Goal: Information Seeking & Learning: Learn about a topic

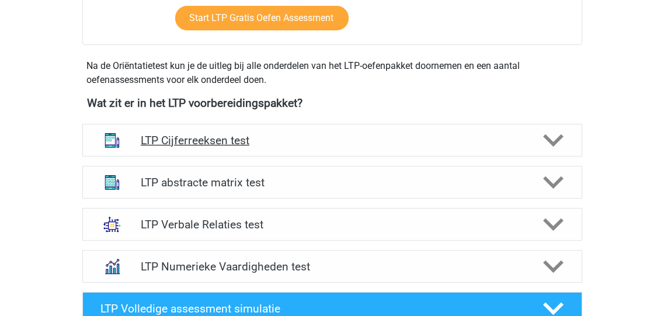
scroll to position [373, 0]
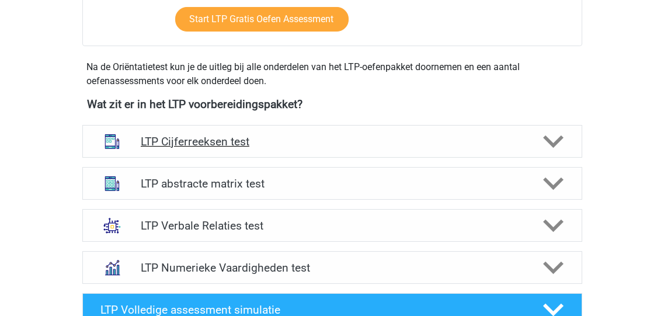
click at [549, 135] on icon at bounding box center [553, 141] width 20 height 20
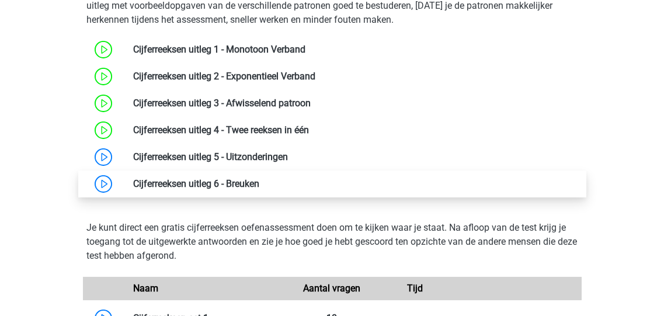
scroll to position [560, 0]
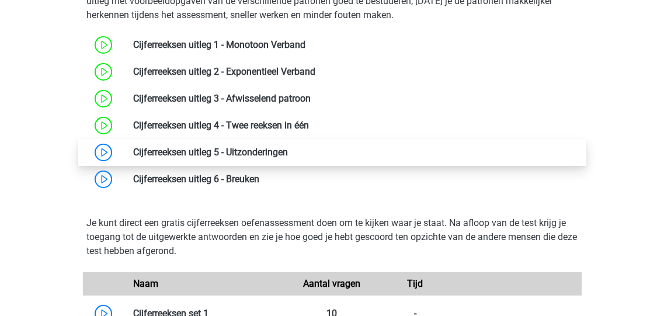
click at [288, 149] on link at bounding box center [288, 151] width 0 height 11
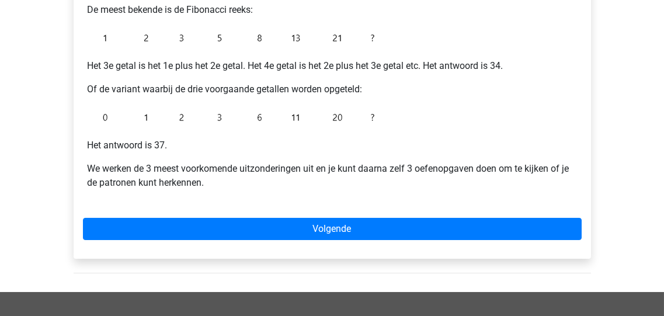
scroll to position [326, 0]
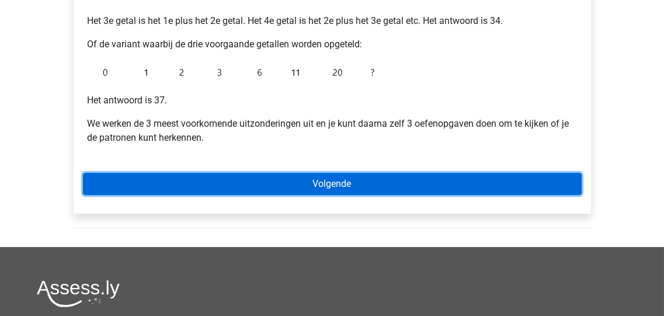
click at [333, 184] on link "Volgende" at bounding box center [332, 184] width 498 height 22
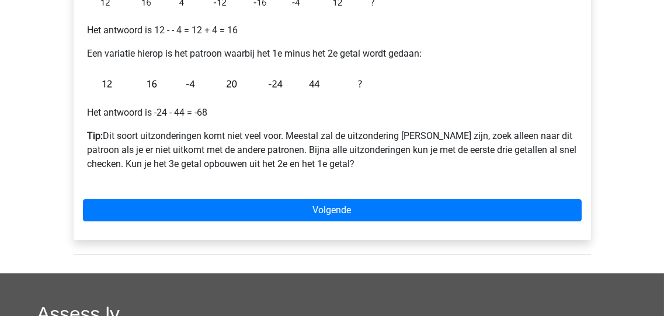
scroll to position [280, 0]
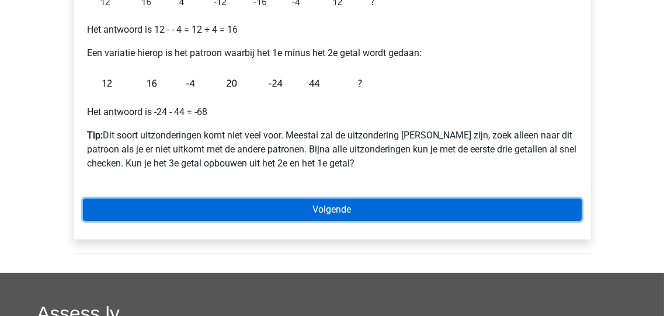
click at [326, 211] on link "Volgende" at bounding box center [332, 209] width 498 height 22
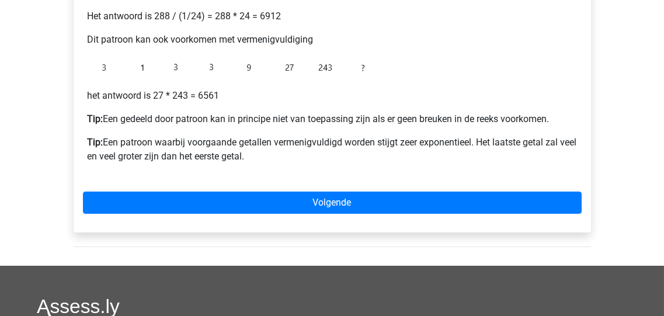
scroll to position [373, 0]
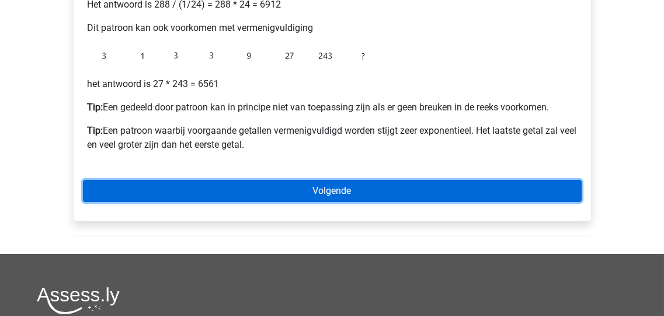
click at [316, 188] on link "Volgende" at bounding box center [332, 191] width 498 height 22
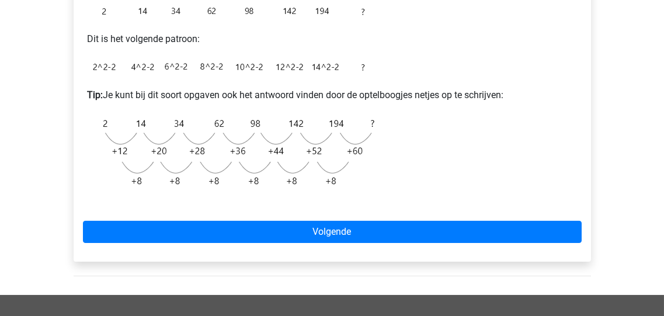
scroll to position [373, 0]
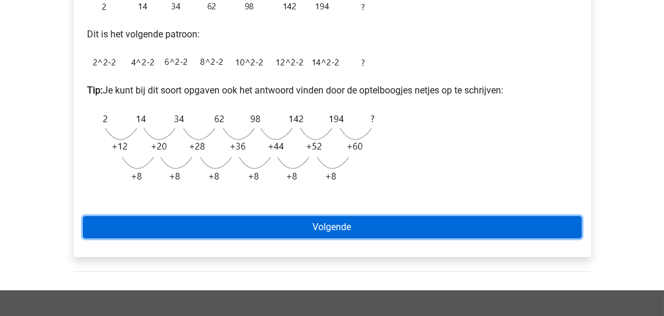
click at [339, 228] on link "Volgende" at bounding box center [332, 227] width 498 height 22
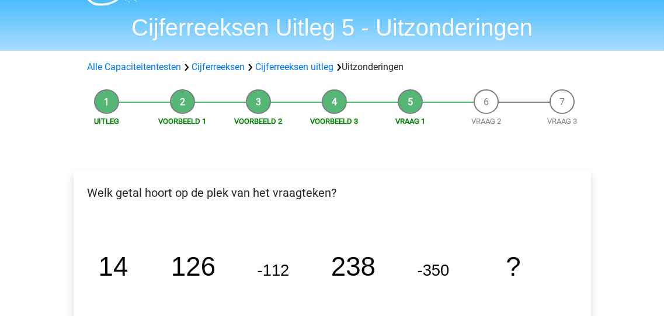
scroll to position [47, 0]
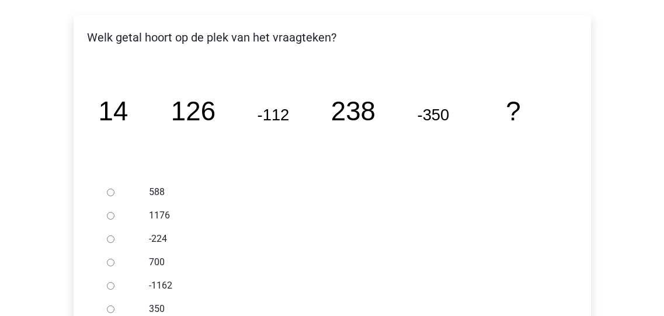
scroll to position [233, 0]
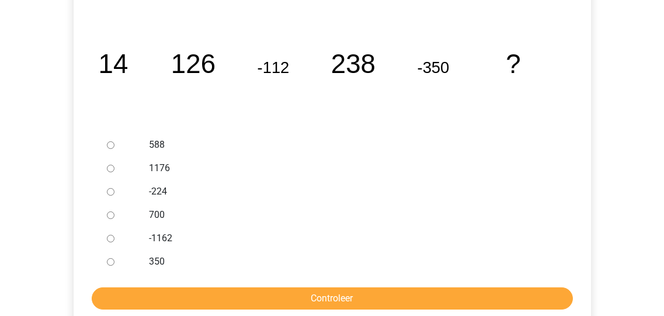
click at [113, 145] on input "588" at bounding box center [111, 145] width 8 height 8
radio input "true"
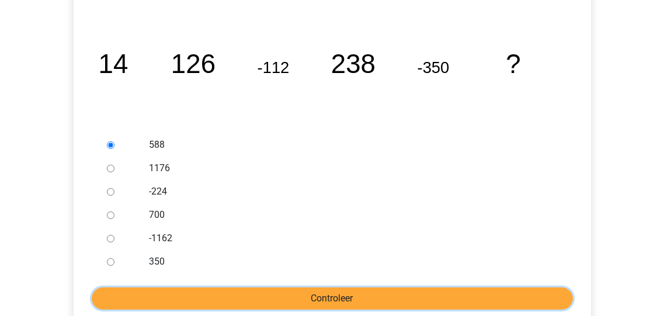
click at [308, 300] on input "Controleer" at bounding box center [332, 298] width 481 height 22
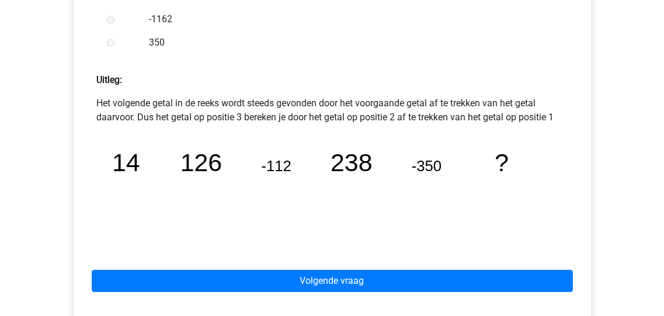
scroll to position [467, 0]
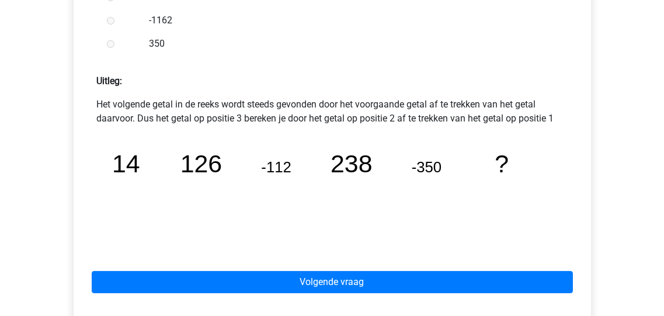
click at [343, 37] on label "350" at bounding box center [351, 44] width 404 height 14
click at [319, 51] on div "350" at bounding box center [350, 43] width 421 height 23
click at [288, 217] on icon "image/svg+xml 14 126 -112 238 -350 ?" at bounding box center [332, 191] width 452 height 113
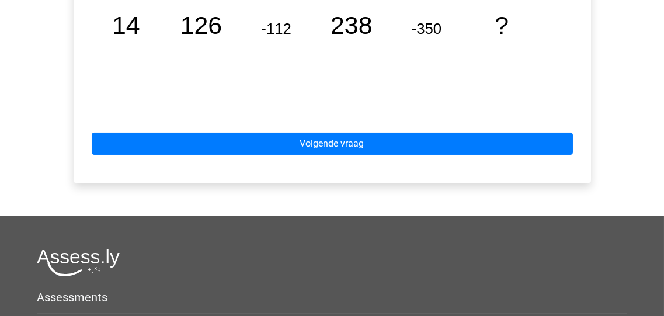
scroll to position [607, 0]
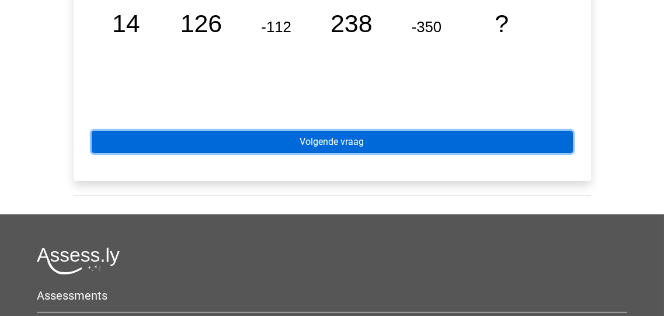
click at [343, 143] on link "Volgende vraag" at bounding box center [332, 142] width 481 height 22
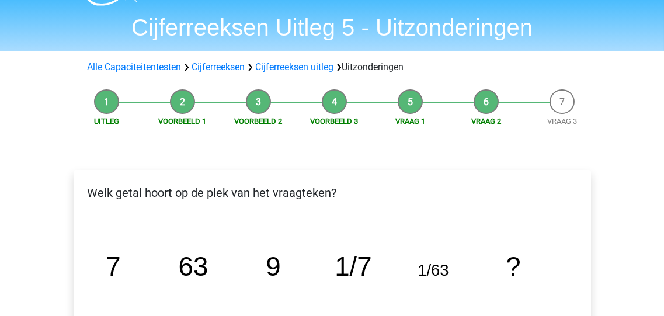
scroll to position [47, 0]
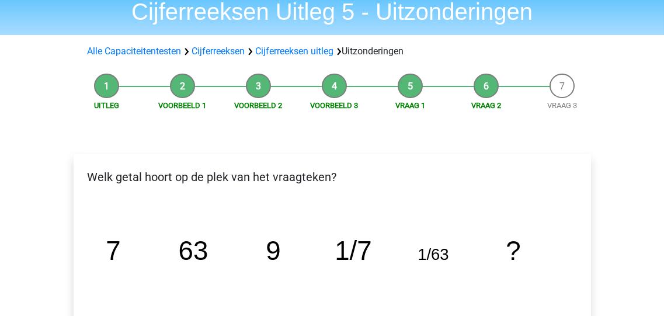
click at [277, 285] on icon "image/svg+xml 7 63 9 1/7 1/63 ?" at bounding box center [332, 260] width 480 height 120
click at [264, 288] on icon "image/svg+xml 7 63 9 1/7 1/63 ?" at bounding box center [332, 260] width 480 height 120
click at [229, 289] on icon "image/svg+xml 7 63 9 1/7 1/63 ?" at bounding box center [332, 260] width 480 height 120
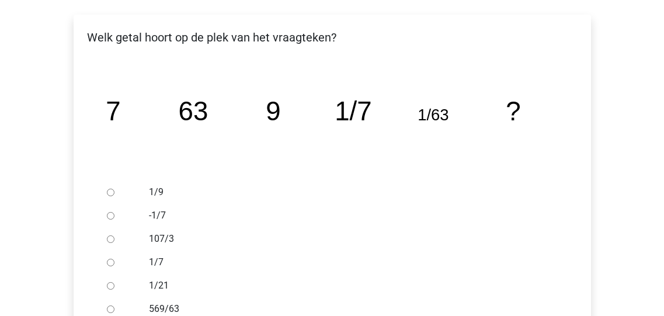
scroll to position [233, 0]
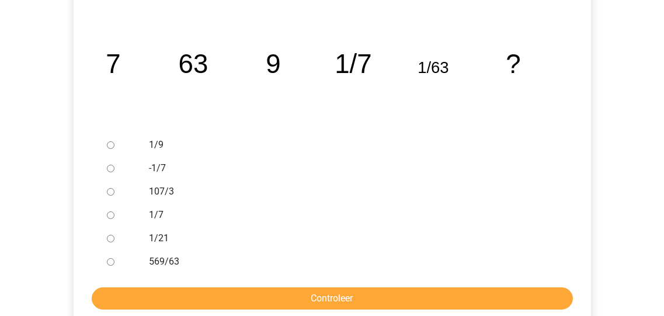
click at [112, 168] on input "-1/7" at bounding box center [111, 169] width 8 height 8
radio input "true"
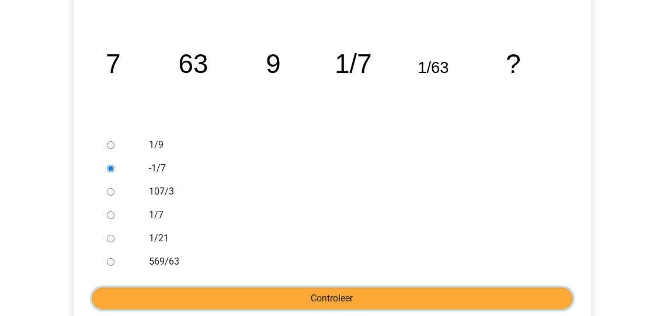
click at [331, 296] on input "Controleer" at bounding box center [332, 298] width 481 height 22
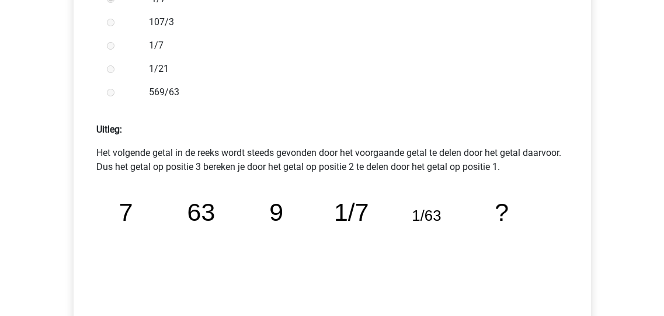
scroll to position [420, 0]
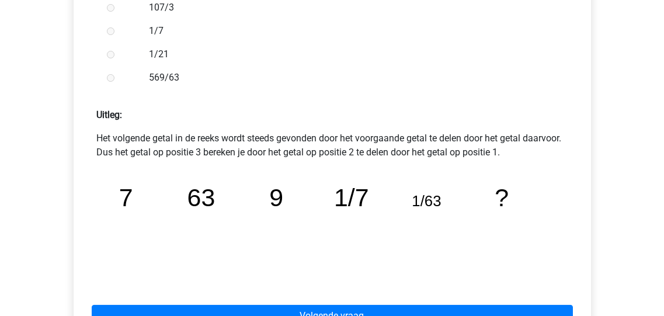
click at [159, 235] on icon "image/svg+xml 7 63 9 1/7 1/63 ?" at bounding box center [332, 225] width 452 height 113
click at [326, 223] on icon "image/svg+xml 7 63 9 1/7 1/63 ?" at bounding box center [332, 225] width 452 height 113
click at [333, 284] on div "Volgende vraag" at bounding box center [332, 313] width 498 height 64
click at [324, 247] on icon "image/svg+xml 7 63 9 1/7 1/63 ?" at bounding box center [332, 225] width 452 height 113
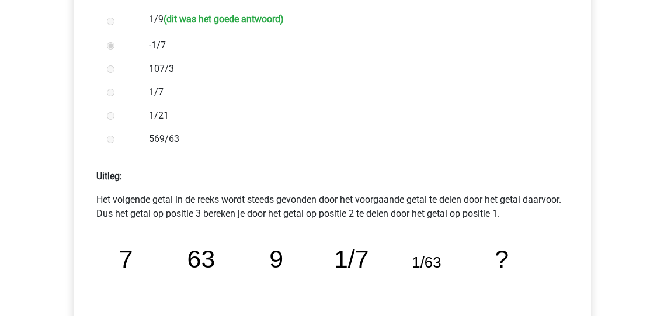
scroll to position [373, 0]
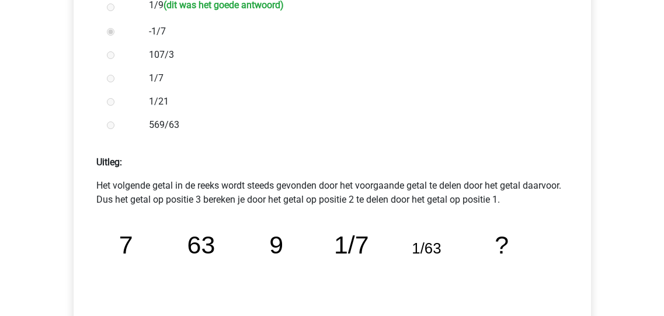
click at [318, 281] on icon "image/svg+xml 7 63 9 1/7 1/63 ?" at bounding box center [332, 272] width 452 height 113
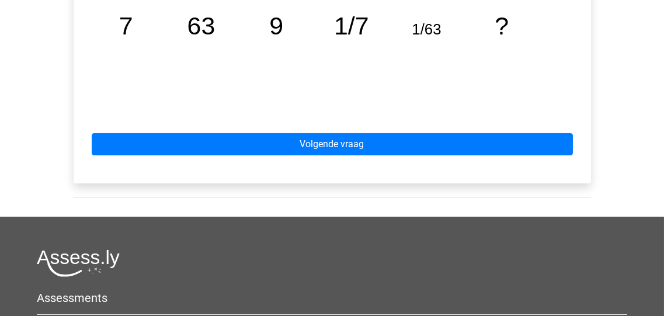
scroll to position [607, 0]
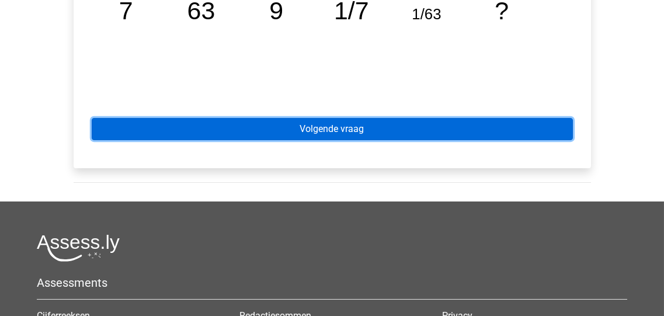
click at [344, 133] on link "Volgende vraag" at bounding box center [332, 129] width 481 height 22
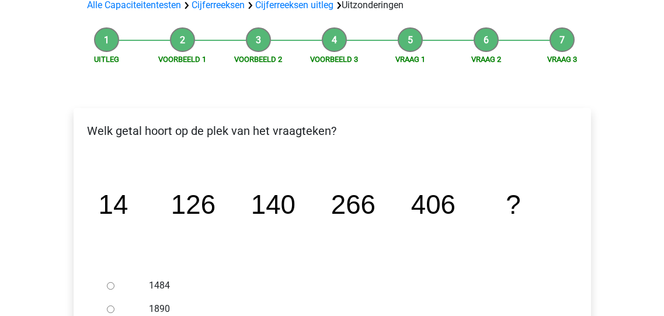
scroll to position [93, 0]
click at [75, 205] on div "Welk getal hoort op de plek van het vraagteken? image/svg+xml 14 126 140 266 40…" at bounding box center [332, 287] width 517 height 361
click at [301, 284] on label "1484" at bounding box center [351, 285] width 404 height 14
click at [114, 284] on input "1484" at bounding box center [111, 285] width 8 height 8
radio input "true"
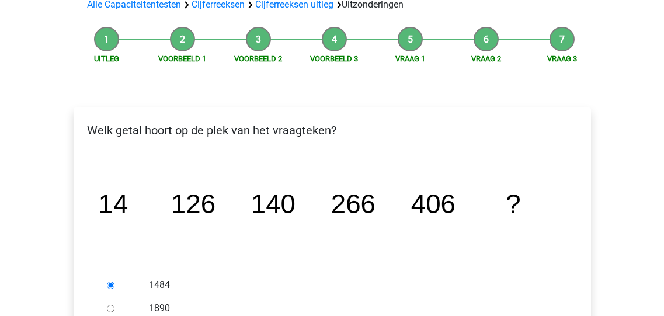
click at [55, 46] on div "Uitleg Voorbeeld 1 Voorbeeld 2 Voorbeeld 3 Vraag 1 Vraag 2 Vraag 3 Welk getal h…" at bounding box center [332, 261] width 554 height 480
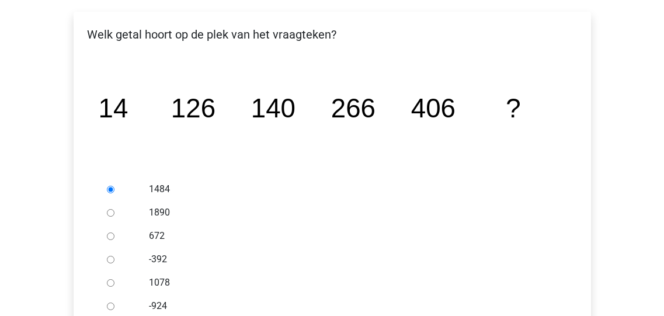
scroll to position [233, 0]
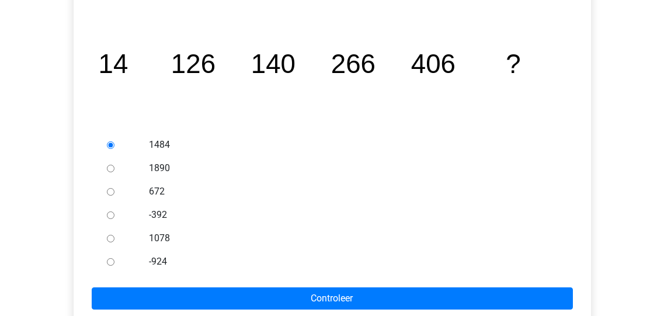
click at [109, 191] on input "672" at bounding box center [111, 192] width 8 height 8
radio input "true"
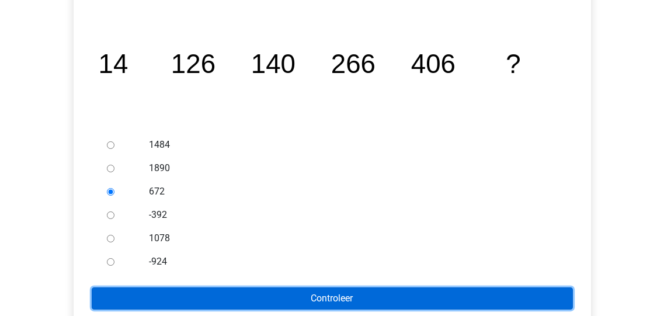
click at [326, 295] on input "Controleer" at bounding box center [332, 298] width 481 height 22
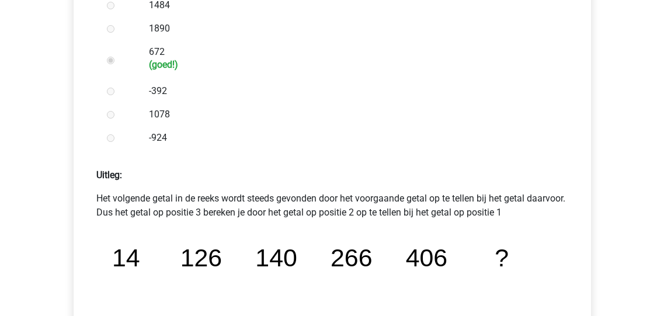
scroll to position [467, 0]
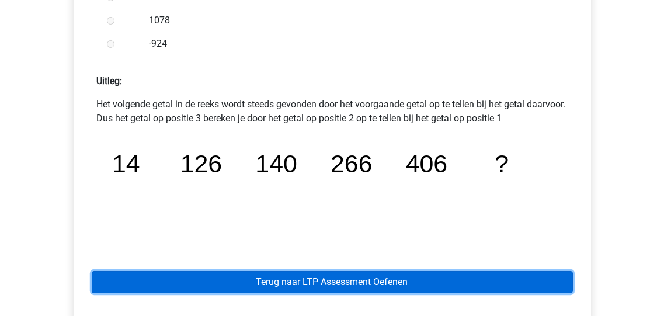
click at [320, 281] on link "Terug naar LTP Assessment Oefenen" at bounding box center [332, 282] width 481 height 22
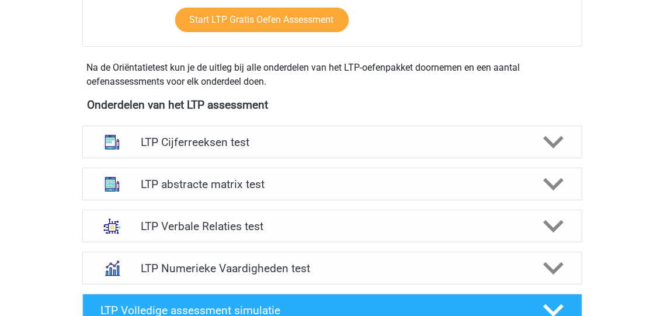
scroll to position [373, 0]
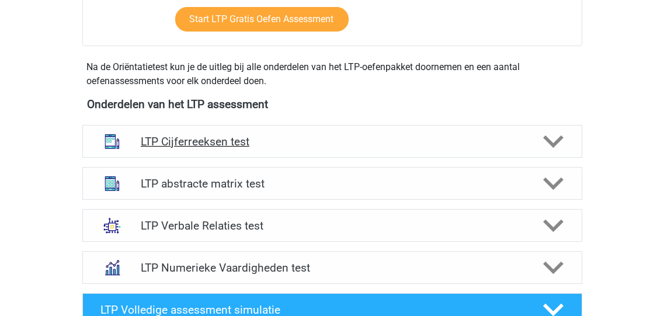
click at [554, 140] on polygon at bounding box center [553, 141] width 20 height 13
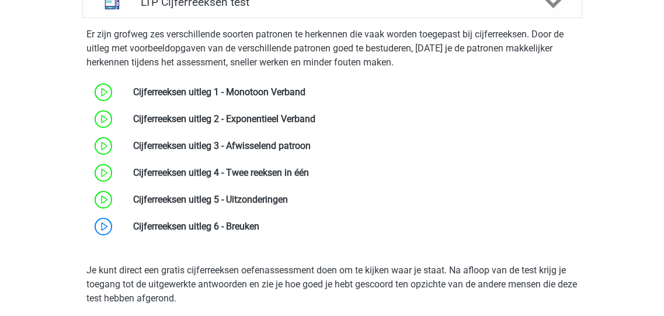
scroll to position [513, 0]
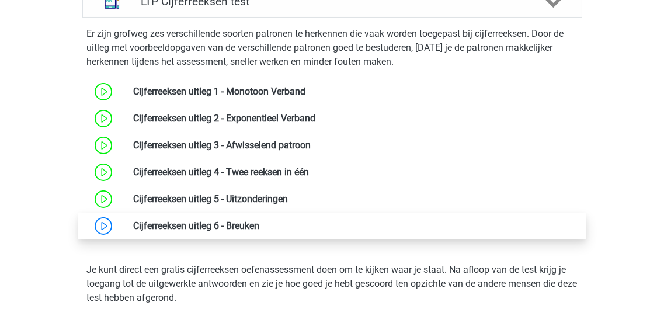
click at [259, 227] on link at bounding box center [259, 225] width 0 height 11
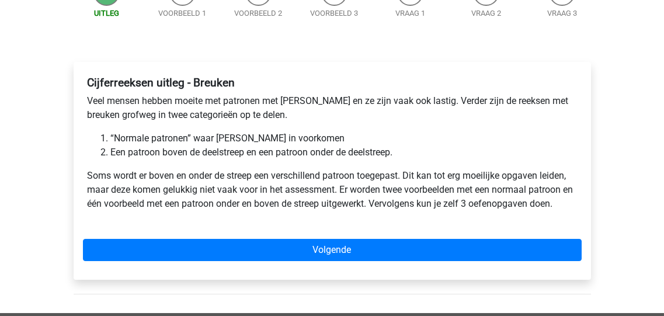
scroll to position [139, 0]
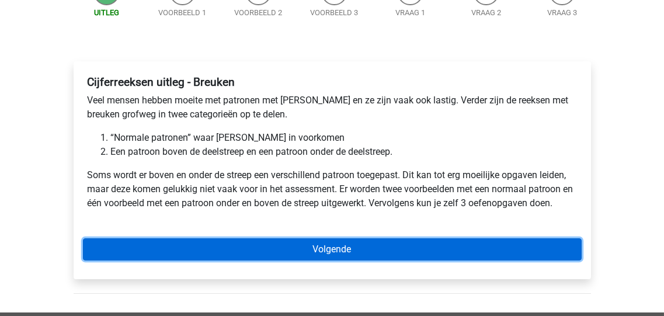
click at [336, 245] on link "Volgende" at bounding box center [332, 249] width 498 height 22
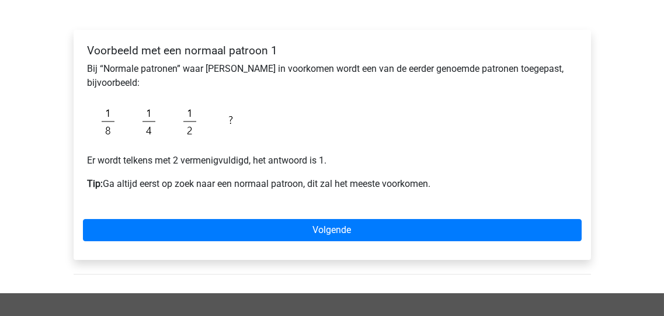
scroll to position [186, 0]
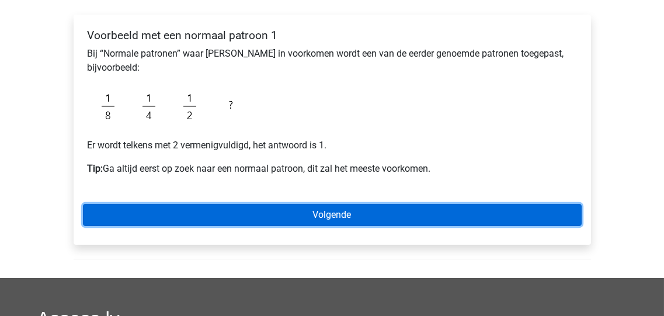
click at [326, 212] on link "Volgende" at bounding box center [332, 215] width 498 height 22
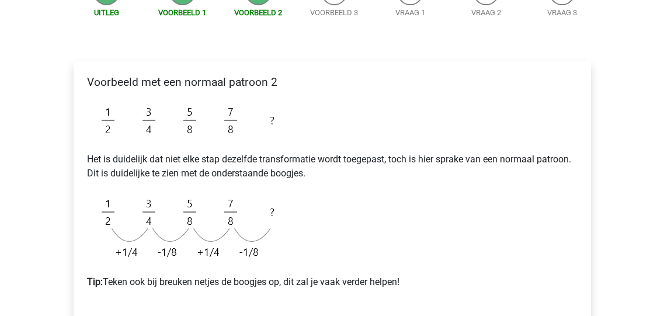
scroll to position [280, 0]
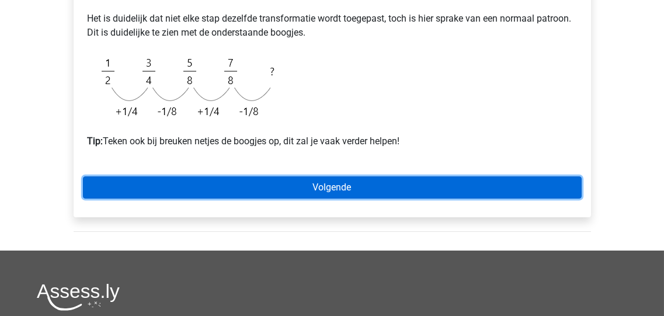
click at [322, 191] on link "Volgende" at bounding box center [332, 187] width 498 height 22
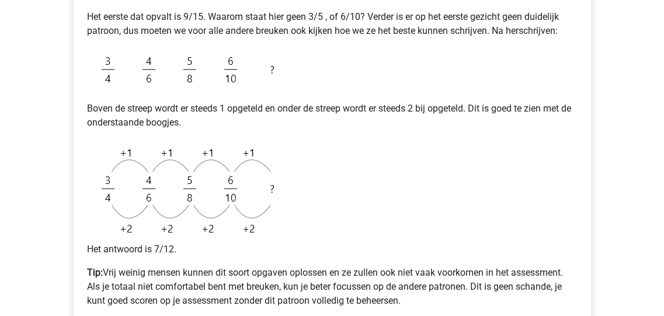
scroll to position [420, 0]
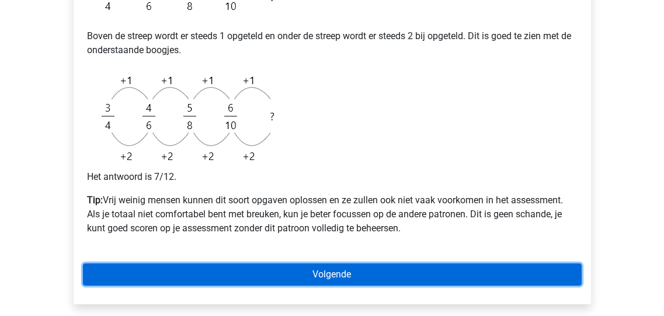
click at [327, 273] on link "Volgende" at bounding box center [332, 274] width 498 height 22
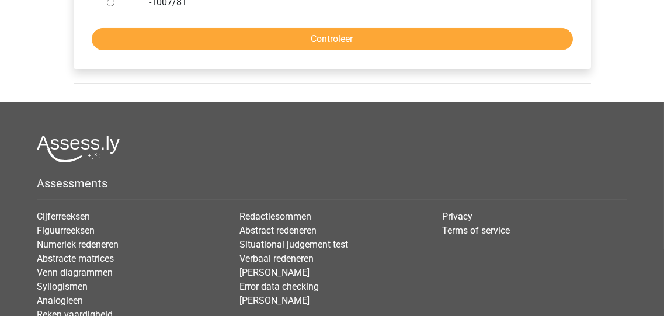
scroll to position [586, 0]
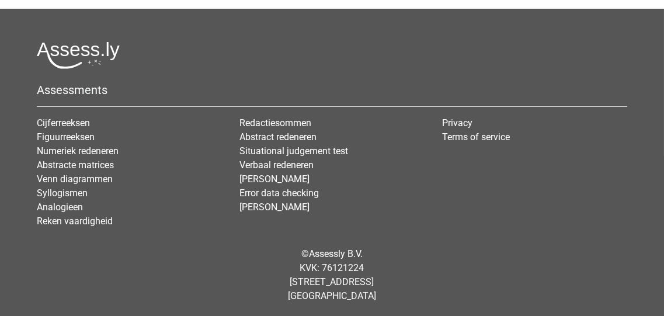
drag, startPoint x: 615, startPoint y: 94, endPoint x: 624, endPoint y: 104, distance: 13.6
click at [616, 95] on h5 "Assessments" at bounding box center [332, 90] width 590 height 14
click at [222, 259] on div "© Assessly B.V. KVK: 76121224 Damrak 375, 1012 ZJ Amsterdam The Netherlands" at bounding box center [332, 275] width 608 height 75
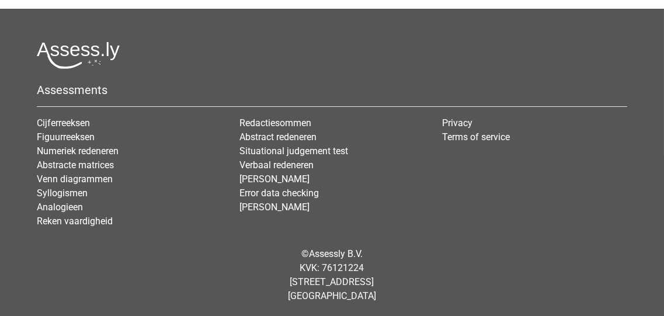
click at [222, 259] on div "© Assessly B.V. KVK: 76121224 Damrak 375, 1012 ZJ Amsterdam The Netherlands" at bounding box center [332, 275] width 608 height 75
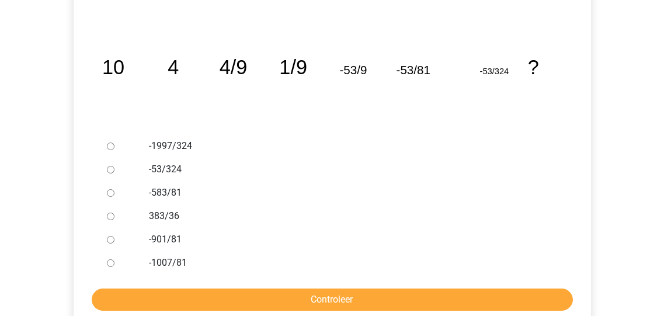
scroll to position [233, 0]
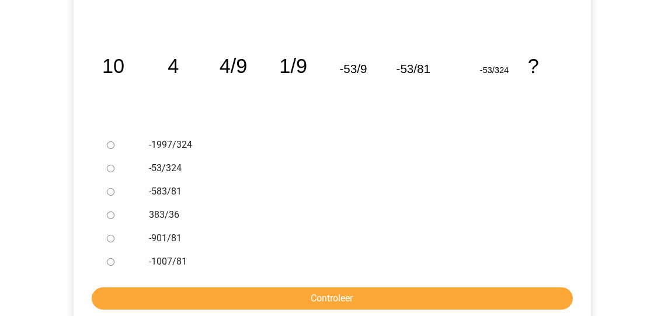
click at [110, 188] on input "-583/81" at bounding box center [111, 192] width 8 height 8
radio input "true"
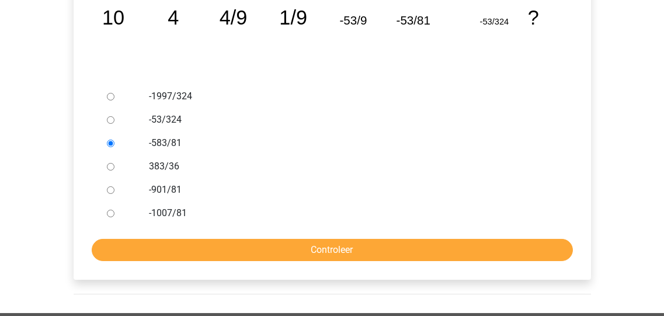
scroll to position [326, 0]
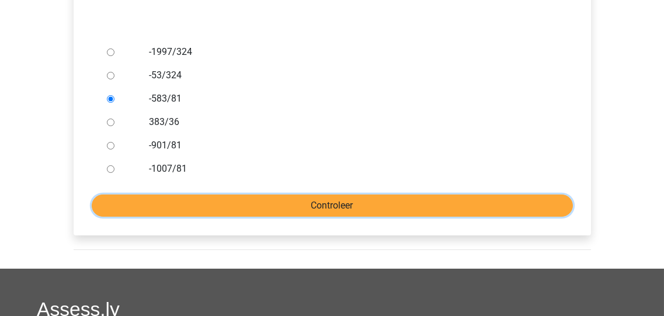
click at [331, 206] on input "Controleer" at bounding box center [332, 205] width 481 height 22
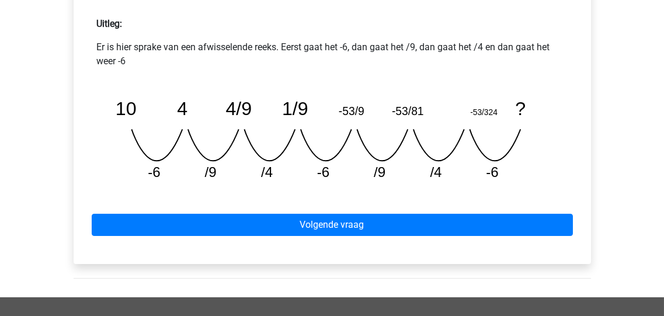
scroll to position [560, 0]
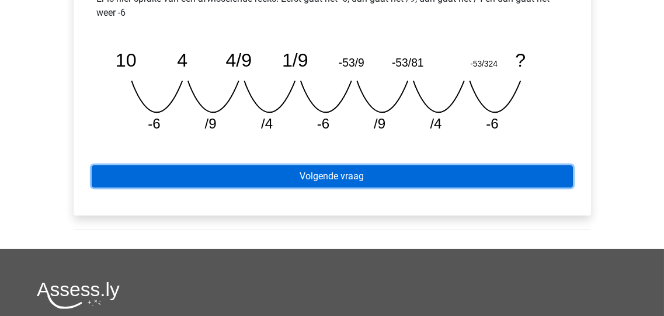
click at [324, 175] on link "Volgende vraag" at bounding box center [332, 176] width 481 height 22
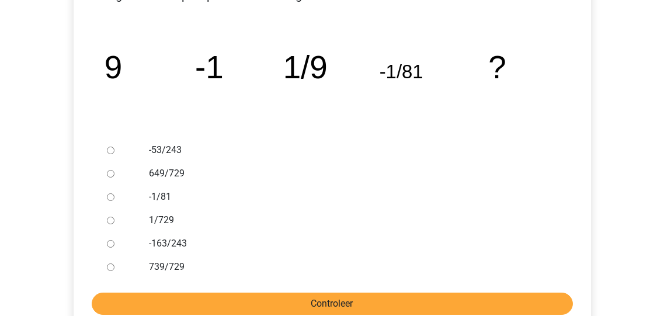
scroll to position [233, 0]
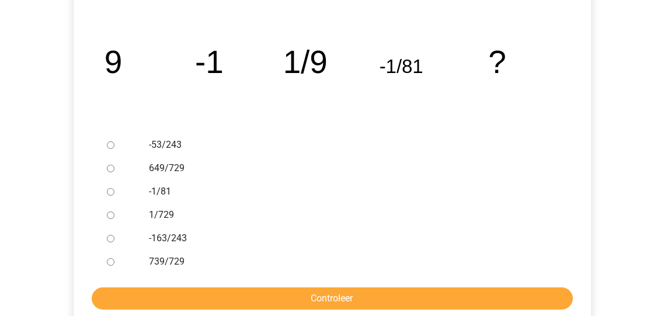
click at [112, 144] on input "-53/243" at bounding box center [111, 145] width 8 height 8
radio input "true"
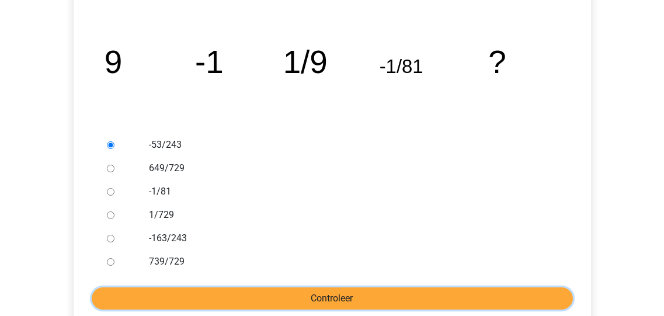
click at [331, 302] on input "Controleer" at bounding box center [332, 298] width 481 height 22
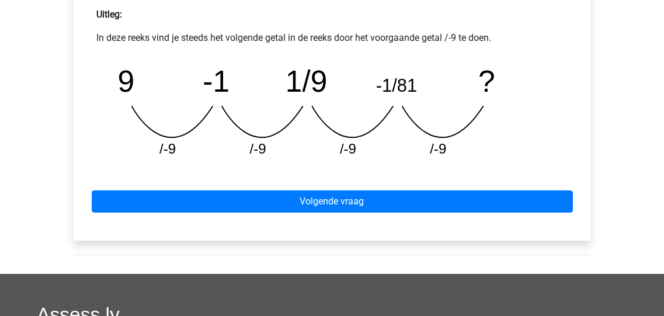
scroll to position [607, 0]
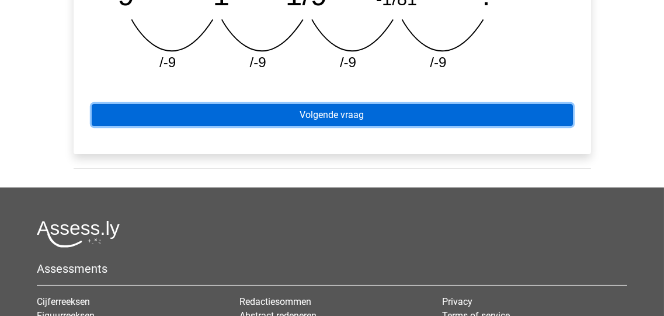
click at [350, 116] on link "Volgende vraag" at bounding box center [332, 115] width 481 height 22
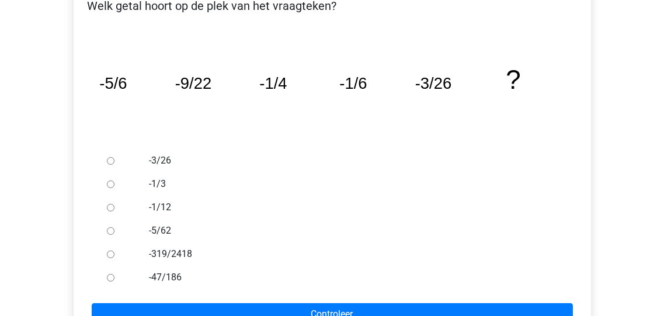
scroll to position [233, 0]
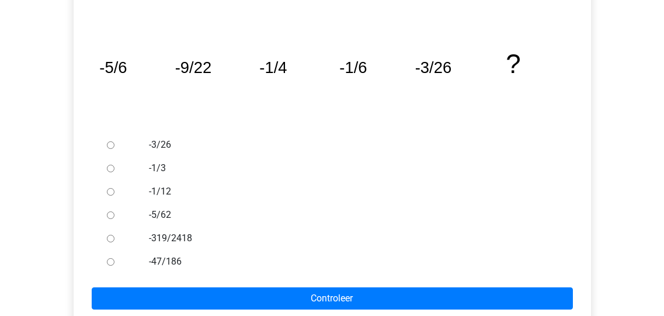
click at [110, 261] on input "-47/186" at bounding box center [111, 262] width 8 height 8
radio input "true"
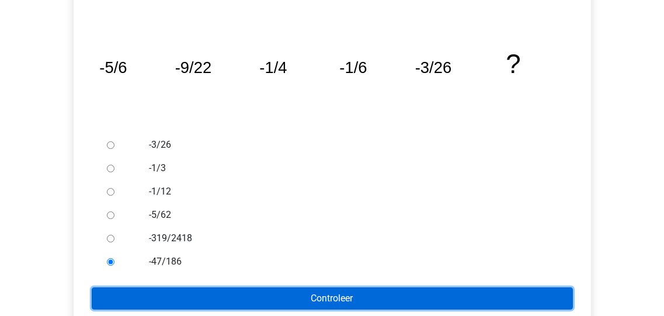
click at [313, 299] on input "Controleer" at bounding box center [332, 298] width 481 height 22
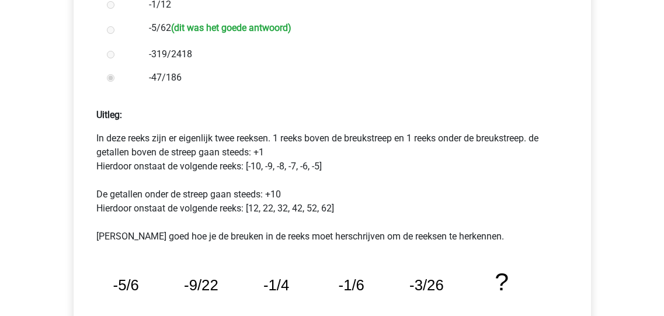
scroll to position [560, 0]
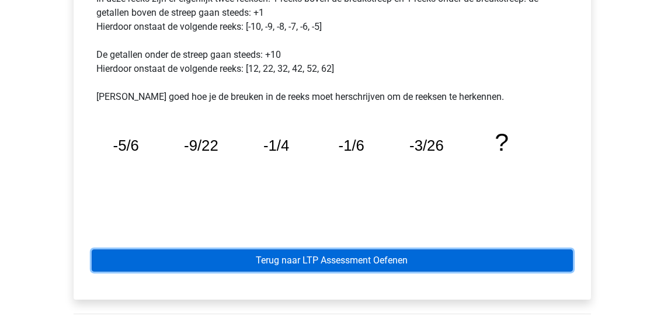
click at [334, 255] on link "Terug naar LTP Assessment Oefenen" at bounding box center [332, 260] width 481 height 22
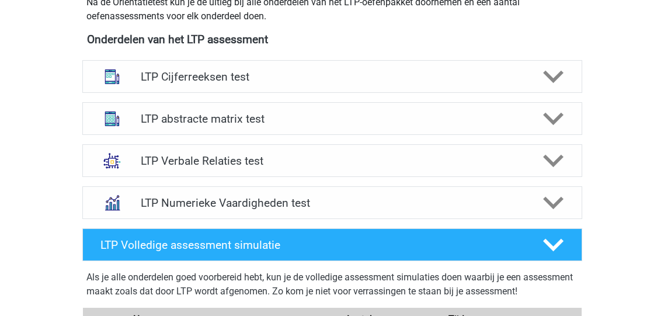
scroll to position [467, 0]
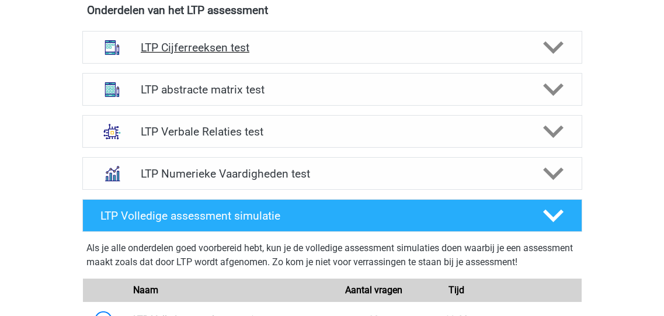
click at [550, 43] on icon at bounding box center [553, 47] width 20 height 20
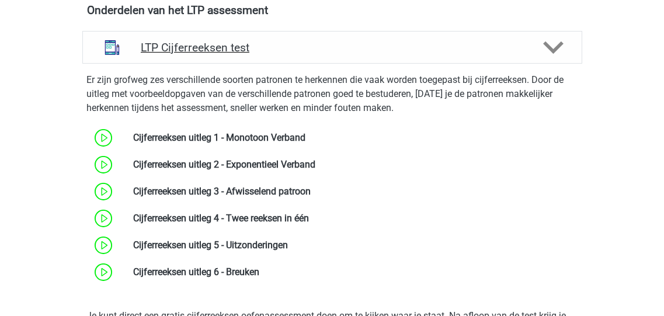
click at [552, 46] on icon at bounding box center [553, 47] width 20 height 20
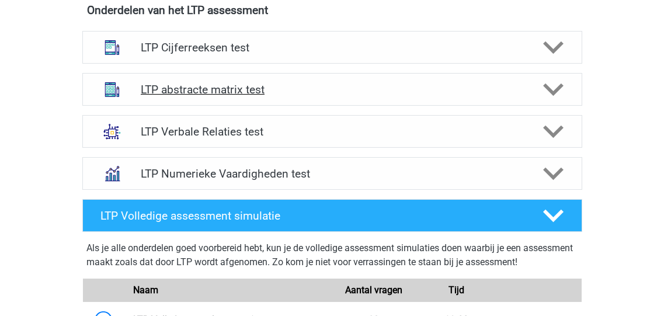
click at [553, 86] on icon at bounding box center [553, 89] width 20 height 20
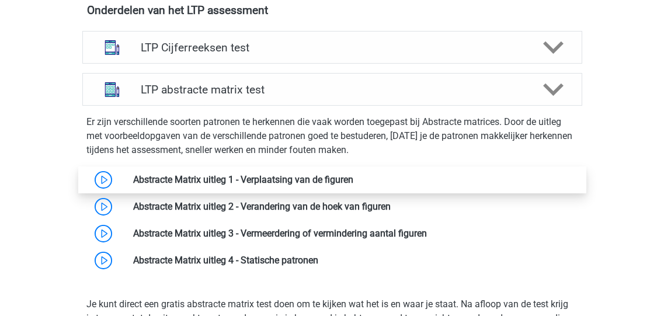
click at [353, 180] on link at bounding box center [353, 179] width 0 height 11
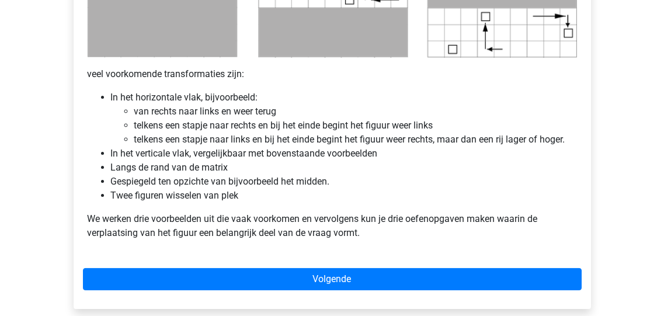
scroll to position [794, 0]
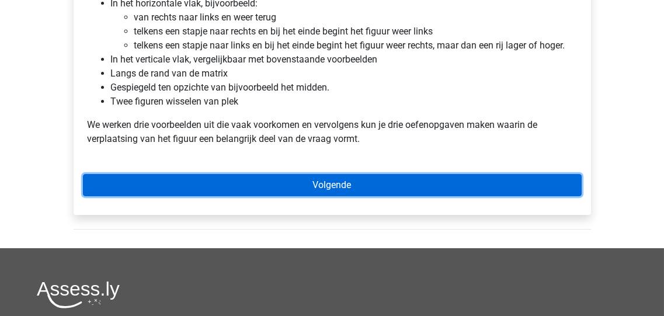
click at [315, 183] on link "Volgende" at bounding box center [332, 185] width 498 height 22
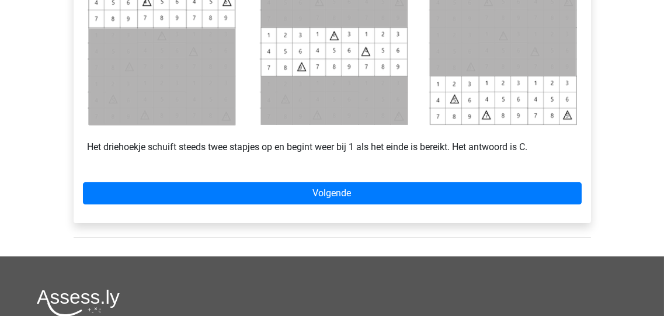
scroll to position [607, 0]
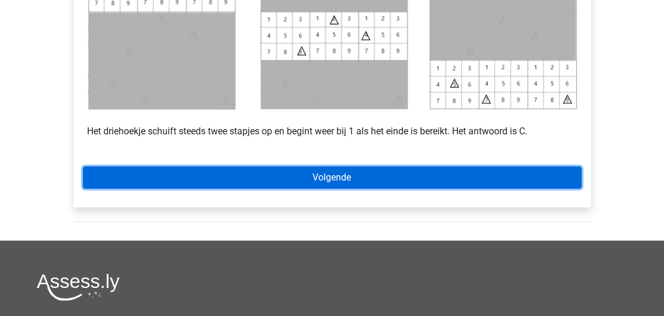
click at [329, 174] on link "Volgende" at bounding box center [332, 177] width 498 height 22
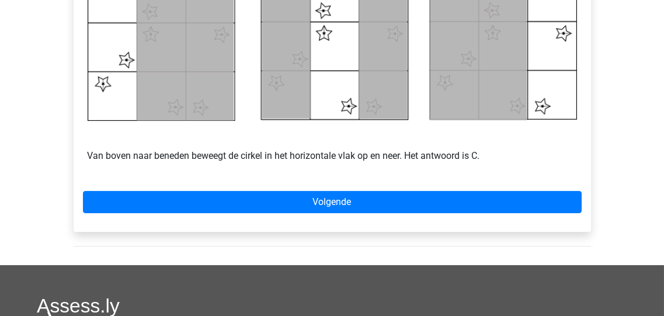
scroll to position [654, 0]
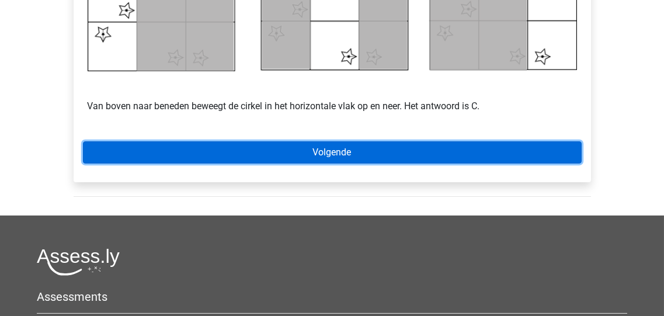
click at [323, 148] on link "Volgende" at bounding box center [332, 152] width 498 height 22
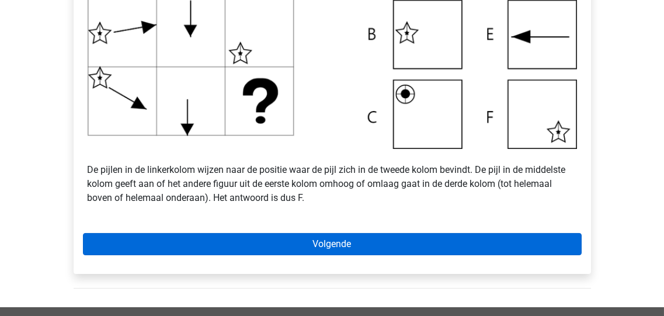
scroll to position [513, 0]
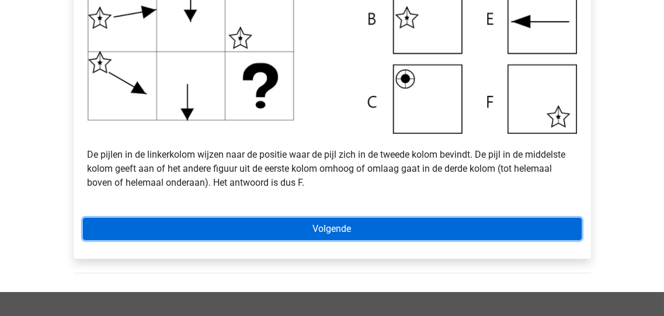
click at [321, 226] on link "Volgende" at bounding box center [332, 229] width 498 height 22
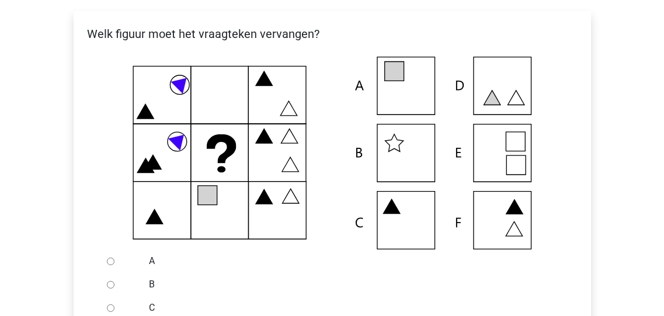
scroll to position [233, 0]
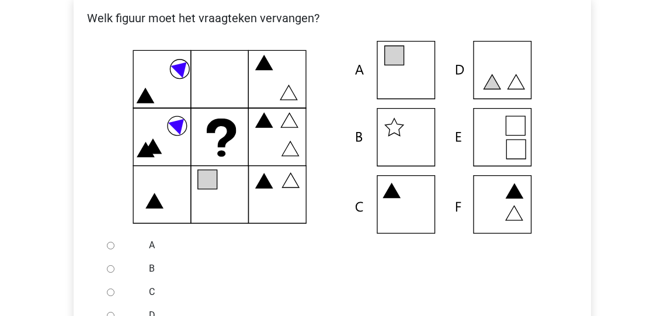
click at [398, 69] on icon at bounding box center [332, 137] width 480 height 193
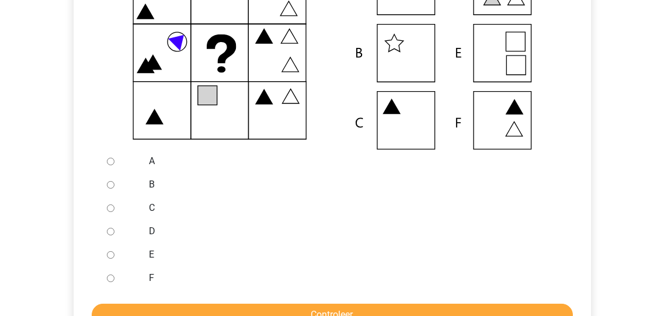
scroll to position [326, 0]
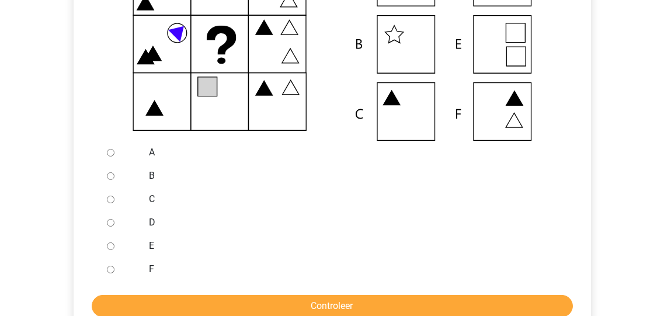
click at [111, 152] on input "A" at bounding box center [111, 153] width 8 height 8
radio input "true"
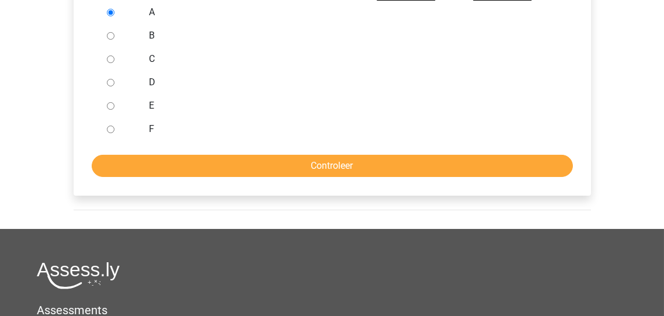
scroll to position [467, 0]
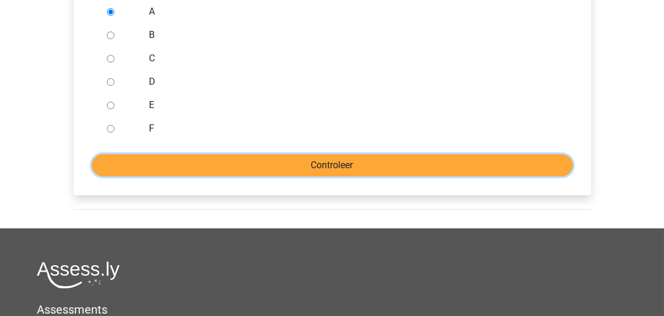
click at [310, 165] on input "Controleer" at bounding box center [332, 165] width 481 height 22
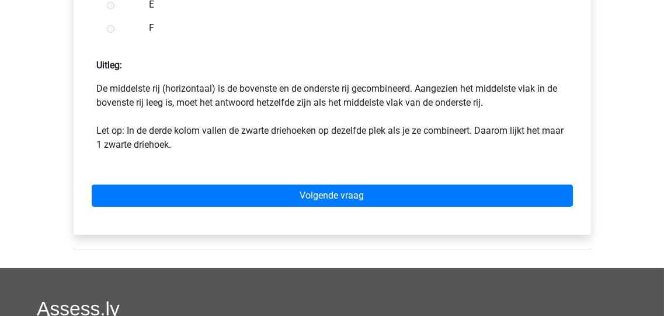
scroll to position [654, 0]
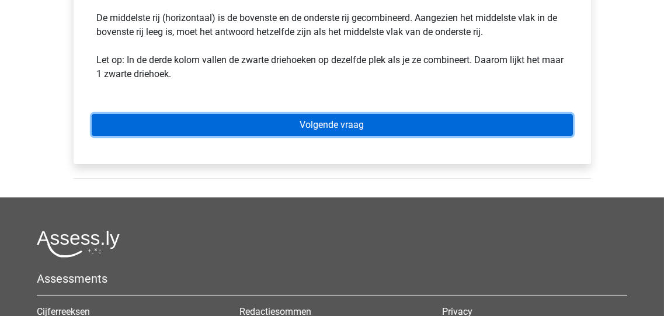
click at [323, 124] on link "Volgende vraag" at bounding box center [332, 125] width 481 height 22
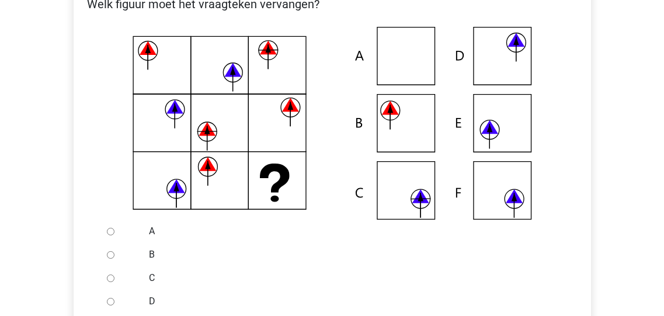
scroll to position [233, 0]
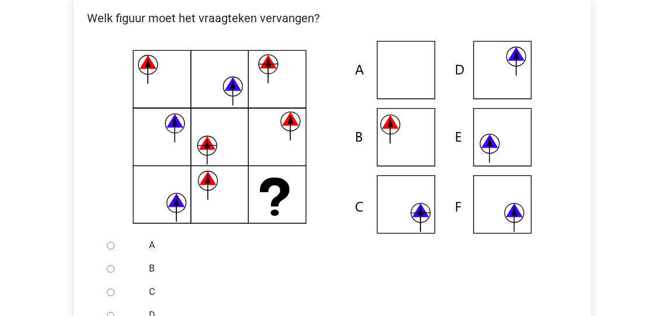
click at [498, 142] on icon at bounding box center [489, 143] width 19 height 19
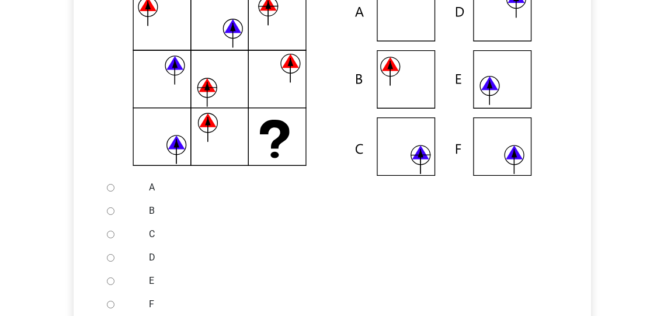
scroll to position [373, 0]
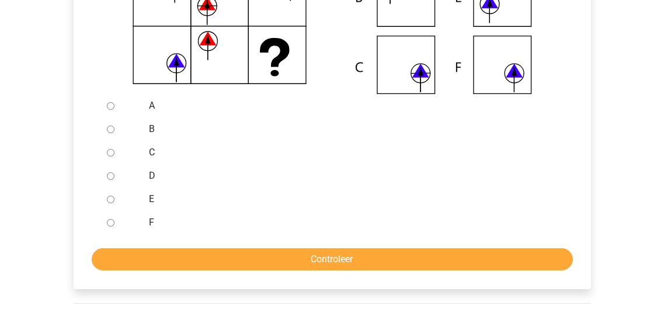
click at [110, 199] on input "E" at bounding box center [111, 199] width 8 height 8
radio input "true"
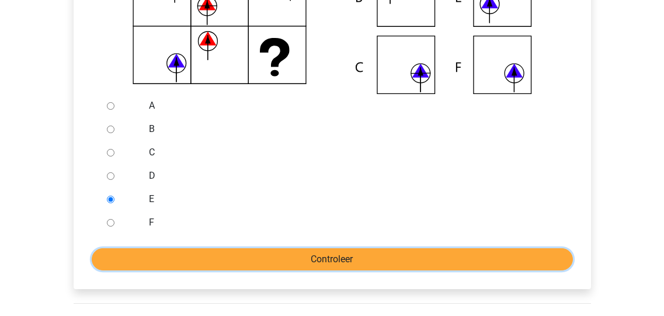
click at [320, 258] on input "Controleer" at bounding box center [332, 259] width 481 height 22
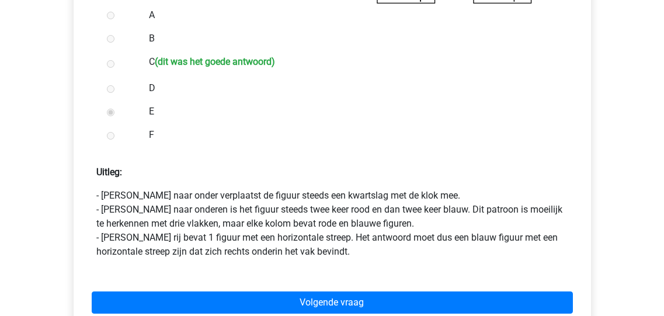
scroll to position [513, 0]
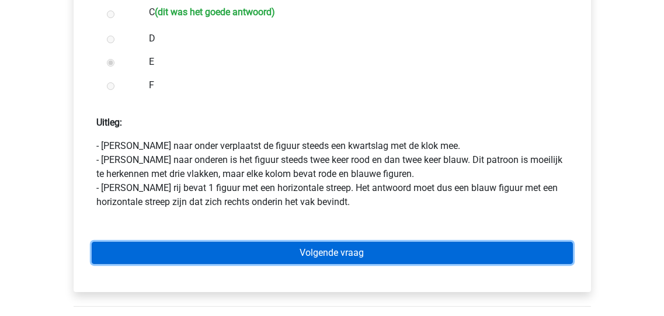
click at [321, 252] on link "Volgende vraag" at bounding box center [332, 253] width 481 height 22
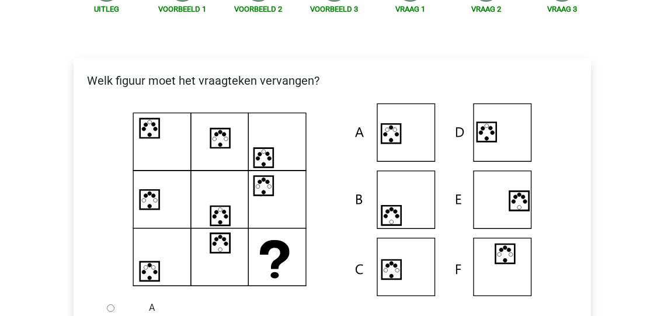
scroll to position [186, 0]
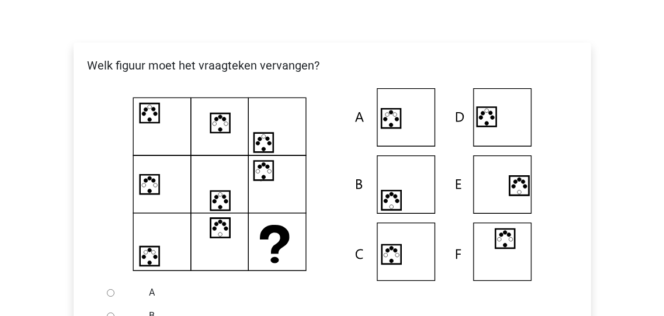
click at [507, 240] on icon at bounding box center [504, 238] width 19 height 19
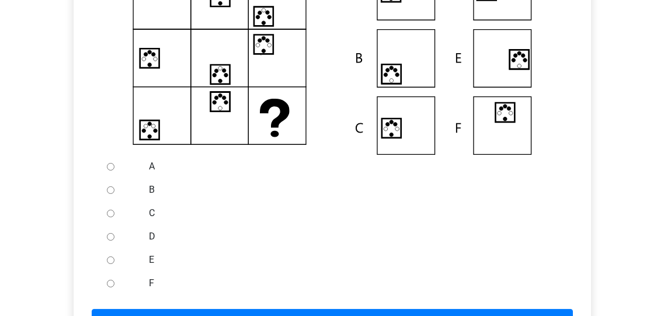
scroll to position [326, 0]
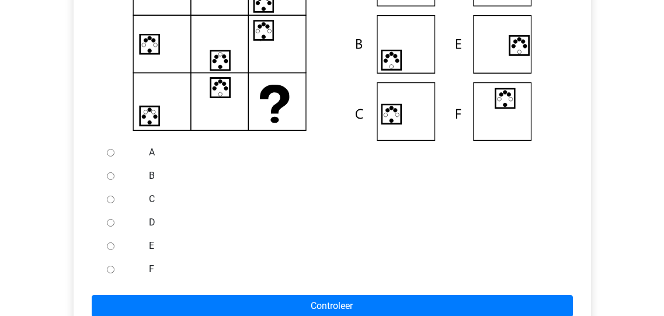
click at [107, 267] on input "F" at bounding box center [111, 270] width 8 height 8
radio input "true"
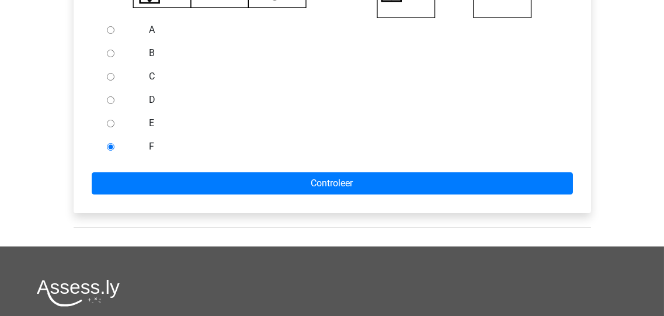
scroll to position [467, 0]
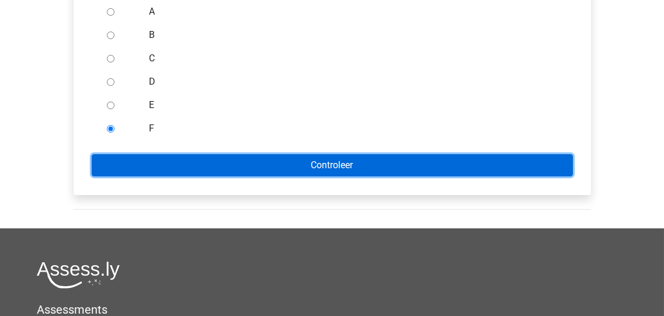
click at [337, 166] on input "Controleer" at bounding box center [332, 165] width 481 height 22
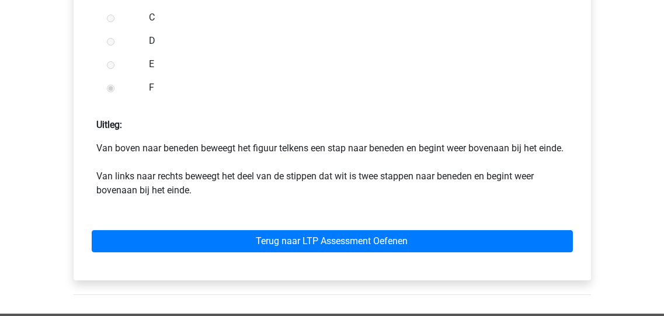
scroll to position [560, 0]
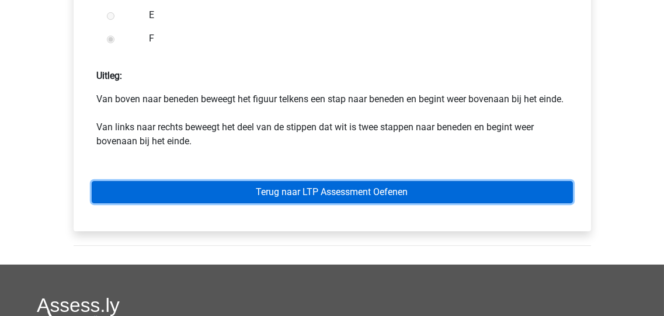
click at [327, 203] on link "Terug naar LTP Assessment Oefenen" at bounding box center [332, 192] width 481 height 22
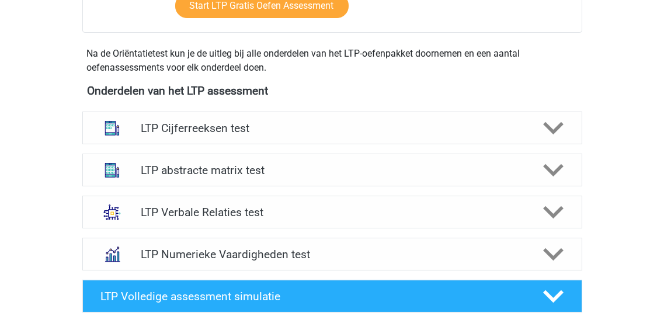
scroll to position [420, 0]
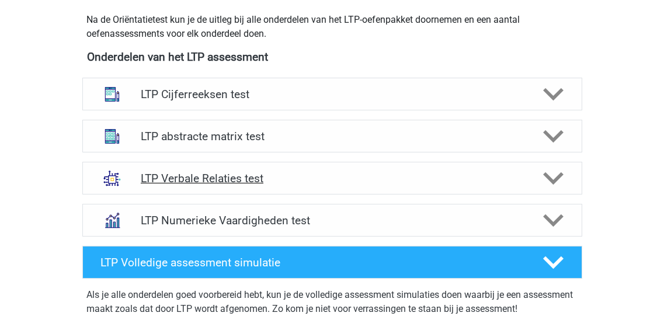
click at [550, 174] on icon at bounding box center [553, 178] width 20 height 20
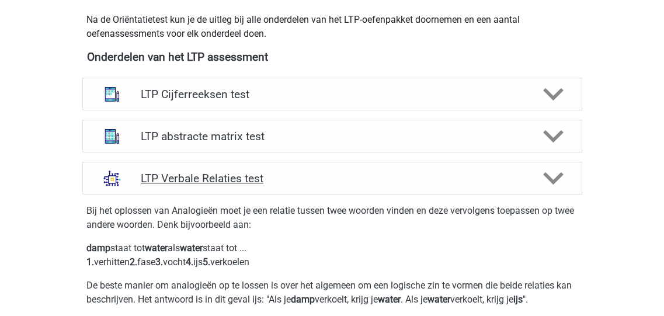
click at [551, 172] on icon at bounding box center [553, 178] width 20 height 20
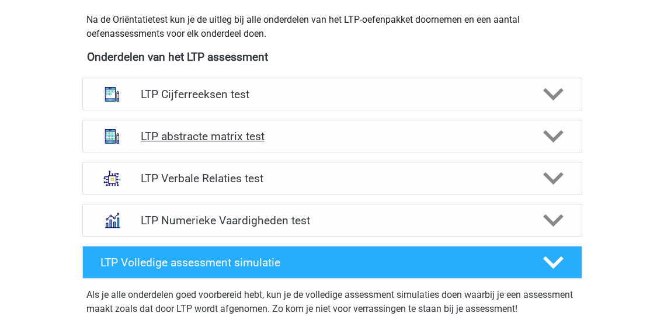
click at [553, 134] on icon at bounding box center [553, 136] width 20 height 20
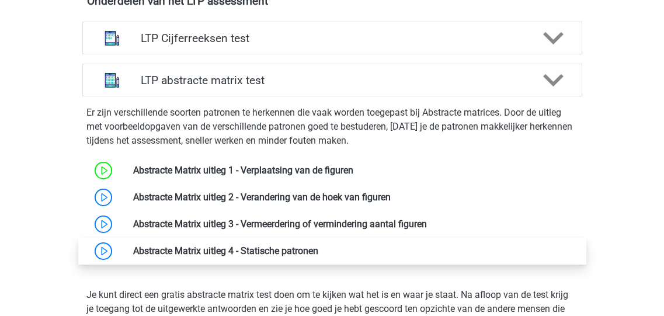
scroll to position [513, 0]
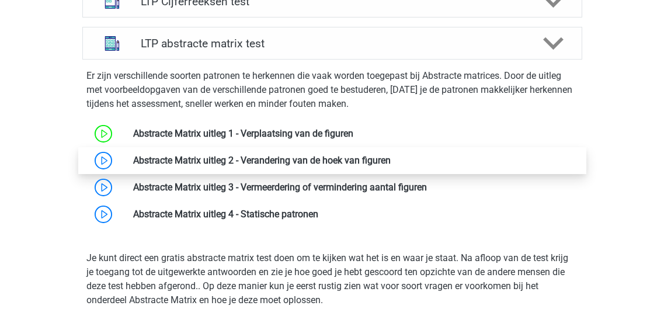
click at [390, 160] on link at bounding box center [390, 160] width 0 height 11
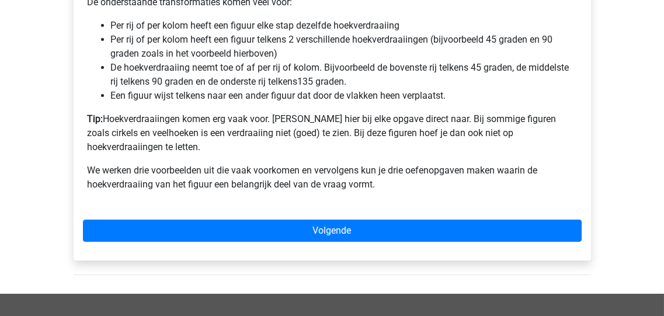
scroll to position [840, 0]
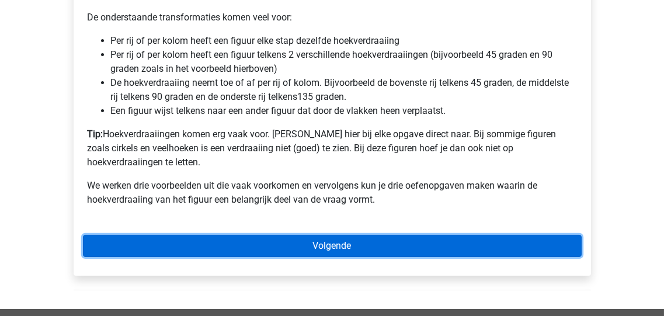
click at [336, 235] on link "Volgende" at bounding box center [332, 246] width 498 height 22
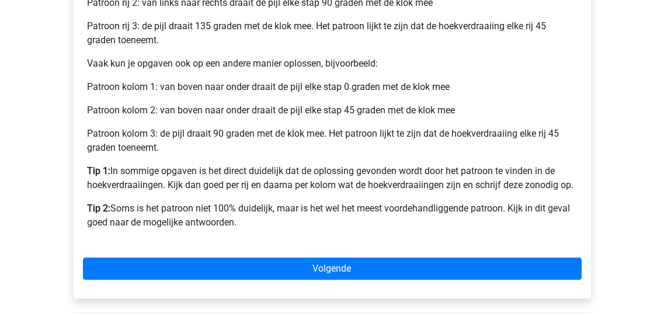
scroll to position [607, 0]
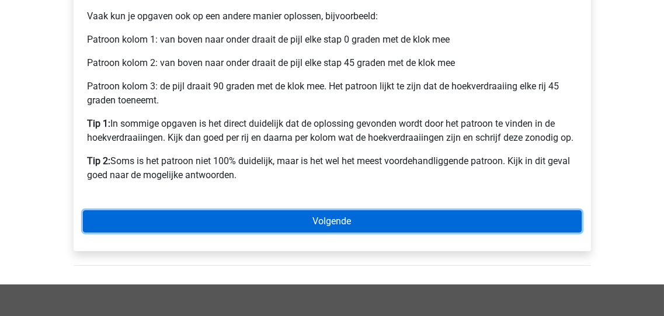
click at [337, 218] on link "Volgende" at bounding box center [332, 221] width 498 height 22
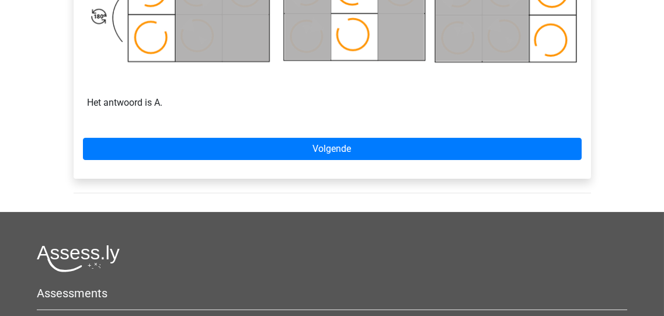
scroll to position [840, 0]
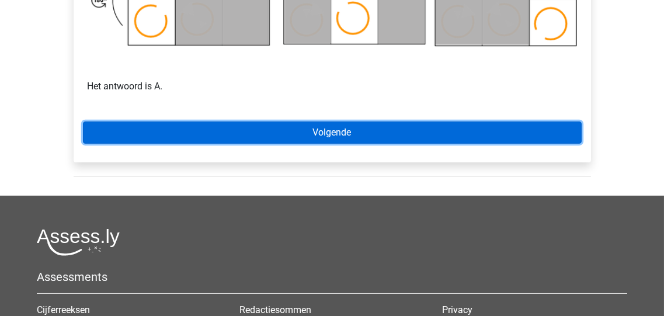
click at [320, 133] on link "Volgende" at bounding box center [332, 132] width 498 height 22
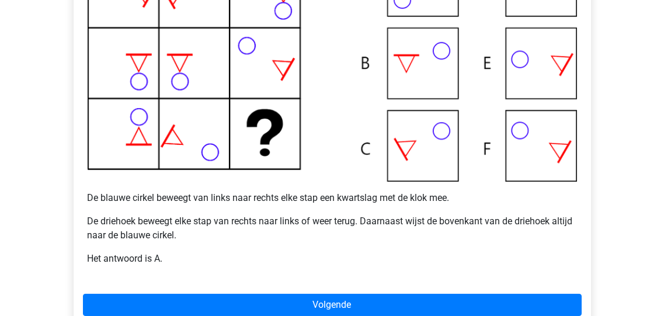
scroll to position [420, 0]
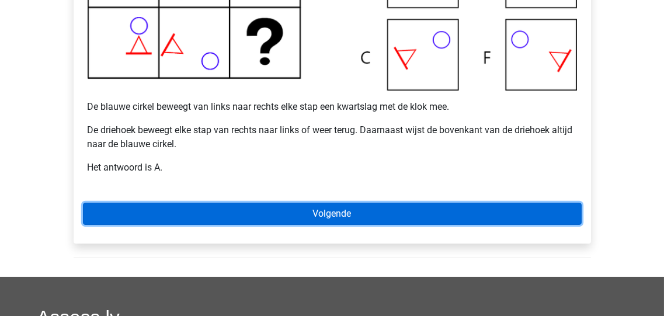
click at [355, 211] on link "Volgende" at bounding box center [332, 214] width 498 height 22
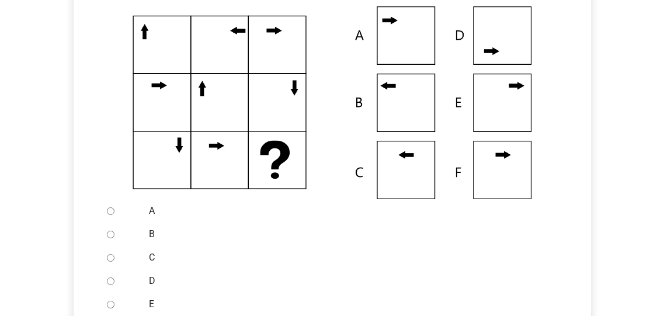
scroll to position [280, 0]
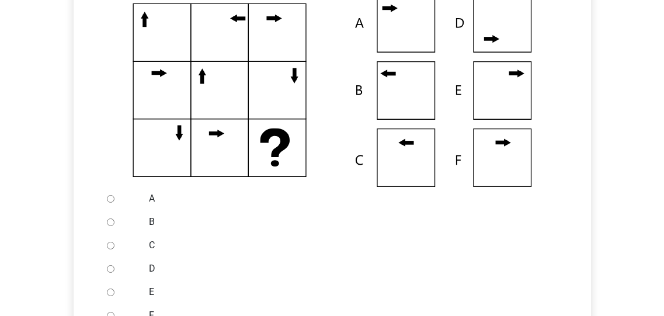
click at [113, 219] on input "B" at bounding box center [111, 222] width 8 height 8
radio input "true"
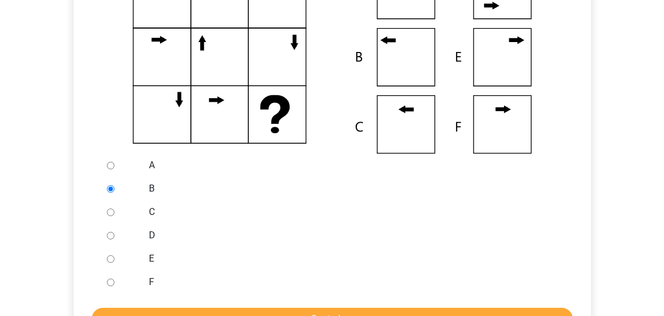
scroll to position [373, 0]
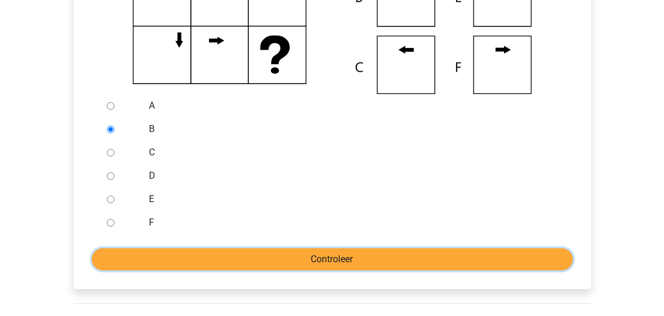
click at [319, 259] on input "Controleer" at bounding box center [332, 259] width 481 height 22
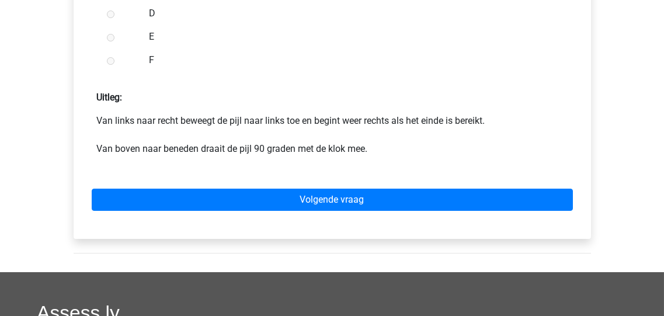
scroll to position [560, 0]
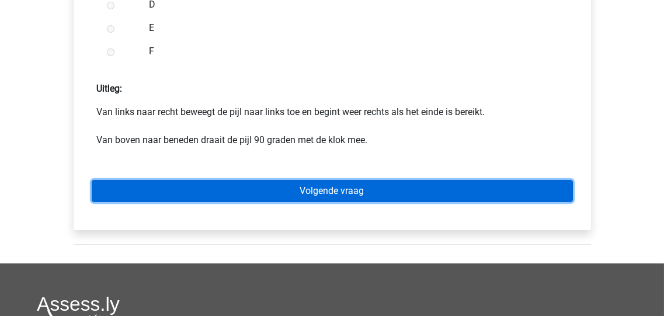
click at [337, 188] on link "Volgende vraag" at bounding box center [332, 191] width 481 height 22
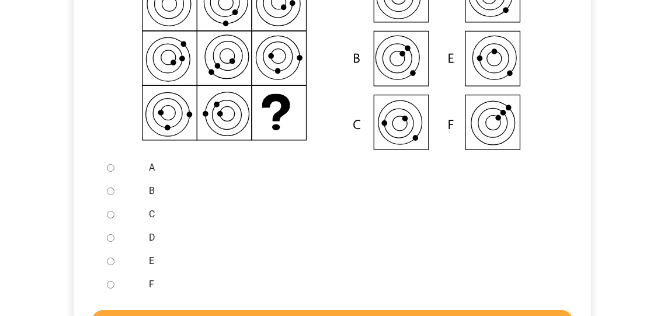
scroll to position [326, 0]
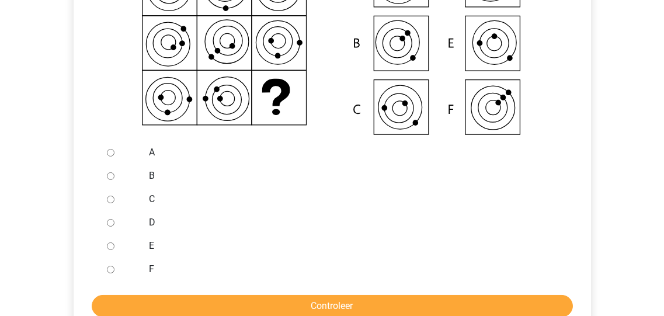
click at [110, 266] on input "F" at bounding box center [111, 270] width 8 height 8
radio input "true"
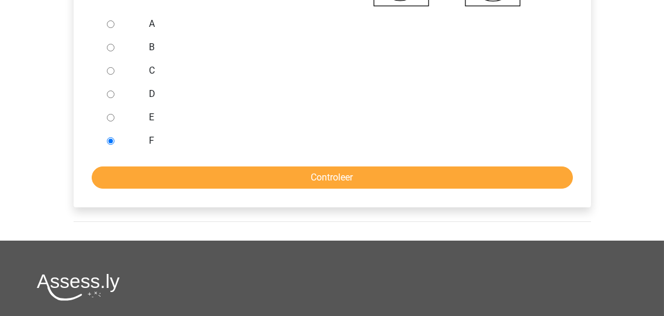
scroll to position [467, 0]
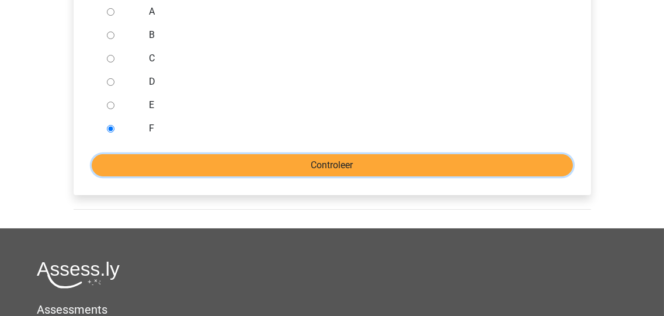
click at [325, 163] on input "Controleer" at bounding box center [332, 165] width 481 height 22
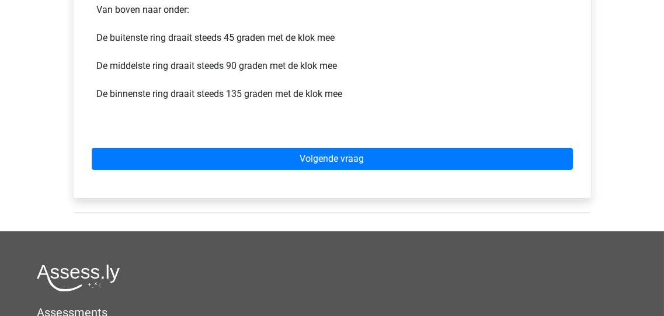
scroll to position [654, 0]
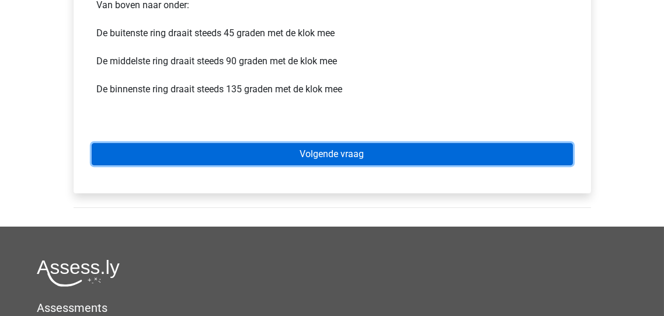
click at [323, 153] on link "Volgende vraag" at bounding box center [332, 154] width 481 height 22
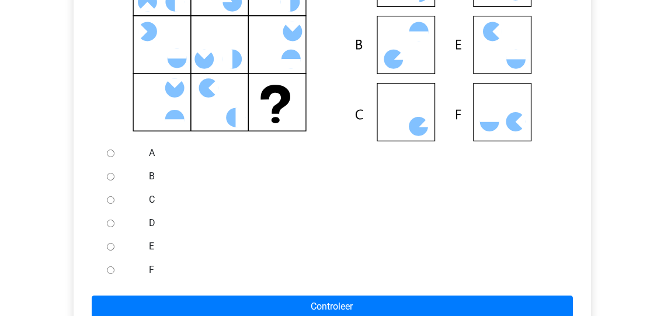
scroll to position [326, 0]
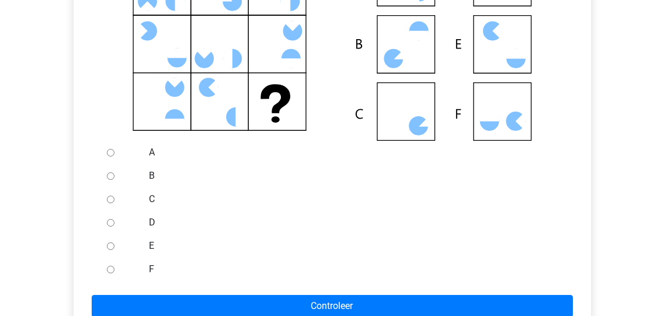
click at [108, 197] on input "C" at bounding box center [111, 199] width 8 height 8
radio input "true"
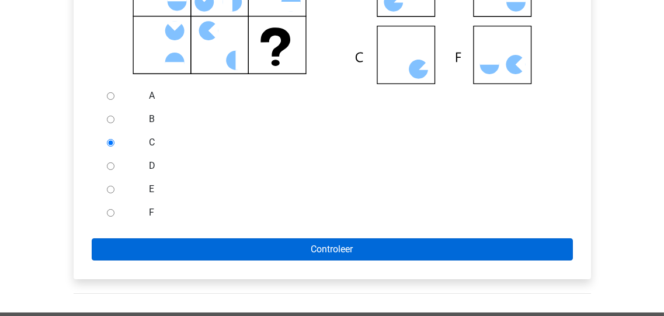
scroll to position [420, 0]
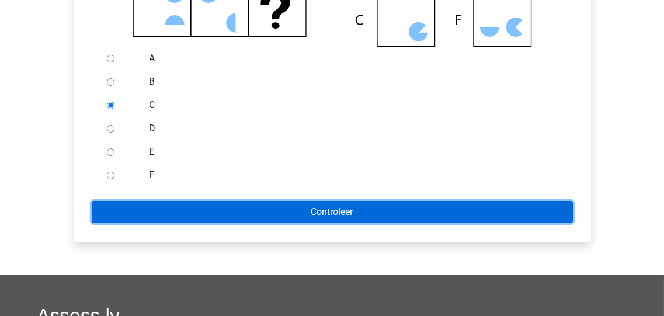
click at [323, 210] on input "Controleer" at bounding box center [332, 212] width 481 height 22
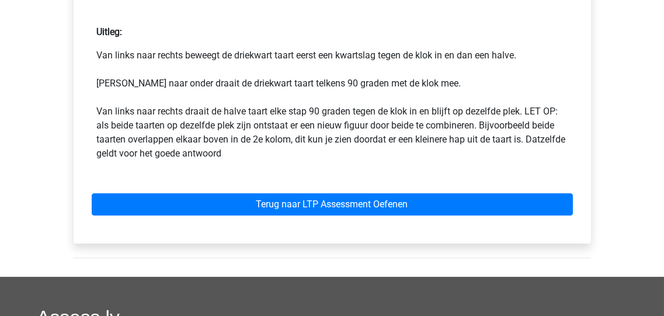
scroll to position [654, 0]
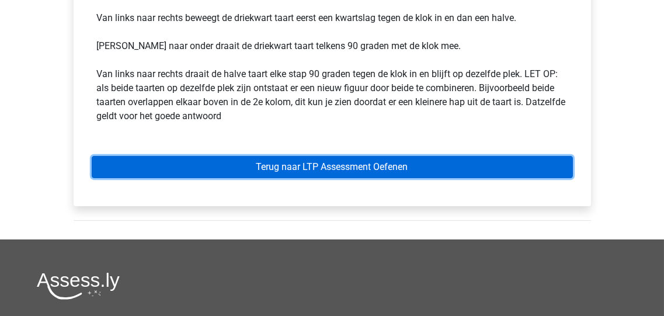
click at [319, 169] on link "Terug naar LTP Assessment Oefenen" at bounding box center [332, 167] width 481 height 22
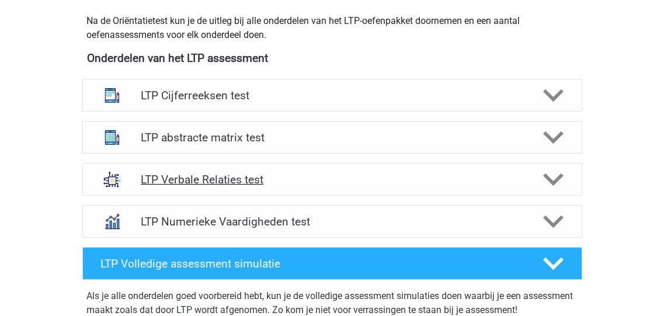
scroll to position [420, 0]
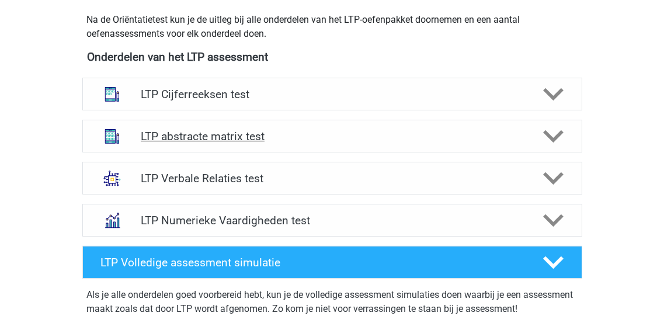
click at [549, 137] on polygon at bounding box center [553, 136] width 20 height 13
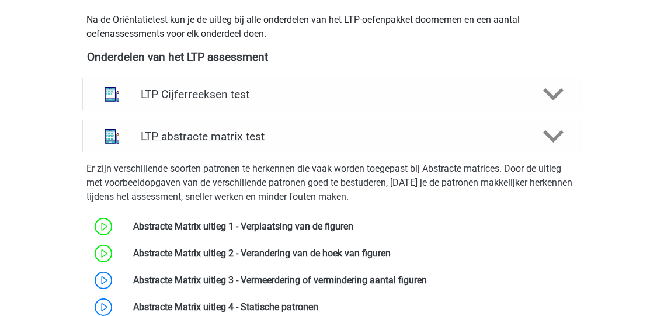
click at [557, 134] on polygon at bounding box center [553, 136] width 20 height 13
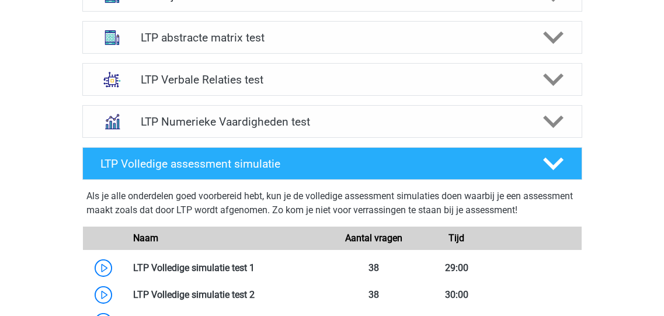
scroll to position [467, 0]
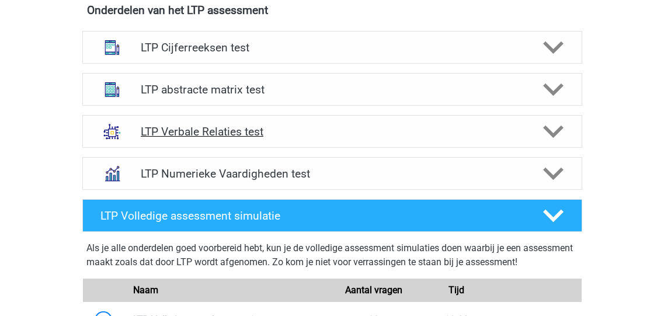
click at [554, 129] on icon at bounding box center [553, 131] width 20 height 20
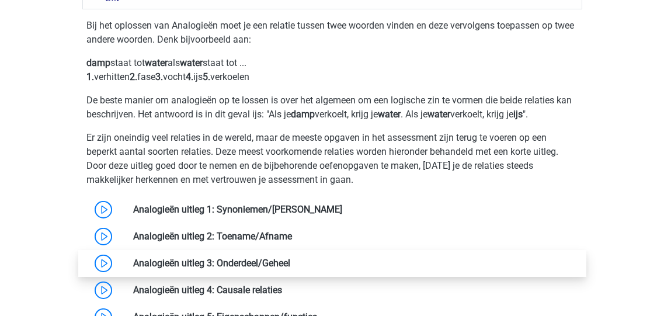
scroll to position [607, 0]
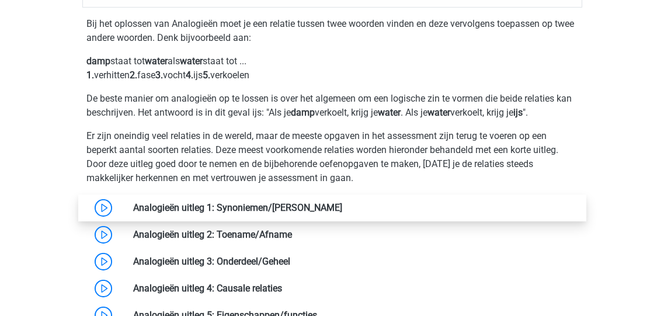
click at [342, 204] on link at bounding box center [342, 207] width 0 height 11
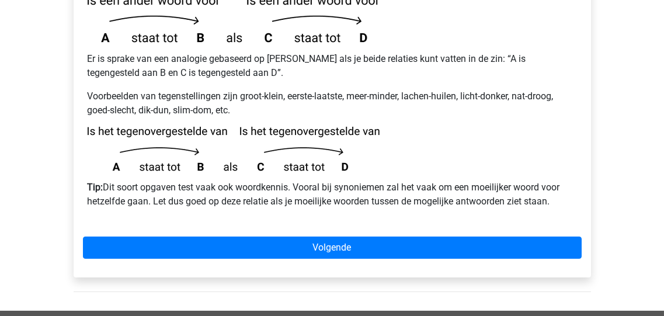
scroll to position [373, 0]
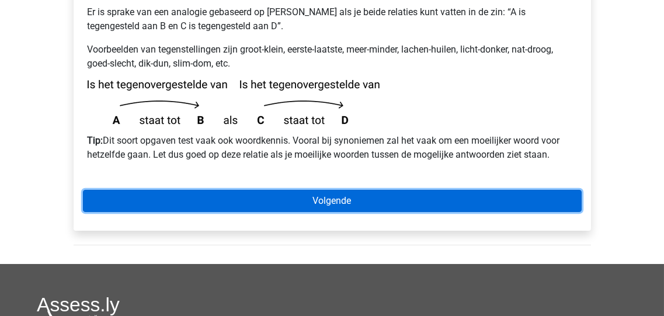
click at [323, 190] on link "Volgende" at bounding box center [332, 201] width 498 height 22
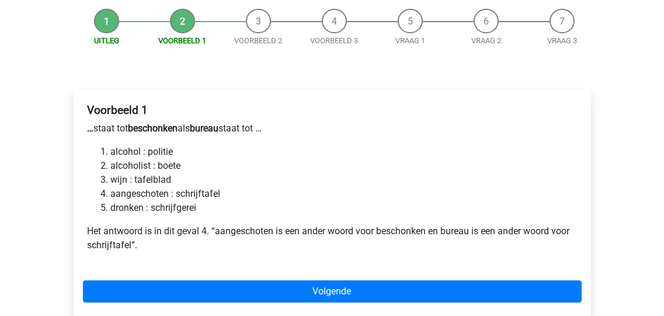
scroll to position [139, 0]
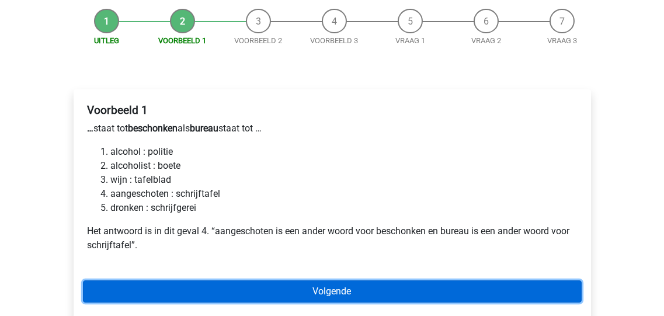
click at [337, 280] on link "Volgende" at bounding box center [332, 291] width 498 height 22
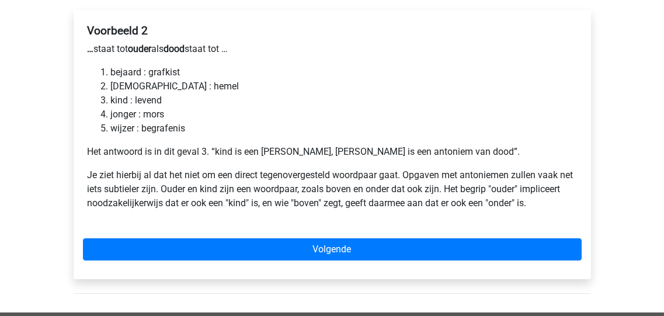
scroll to position [233, 0]
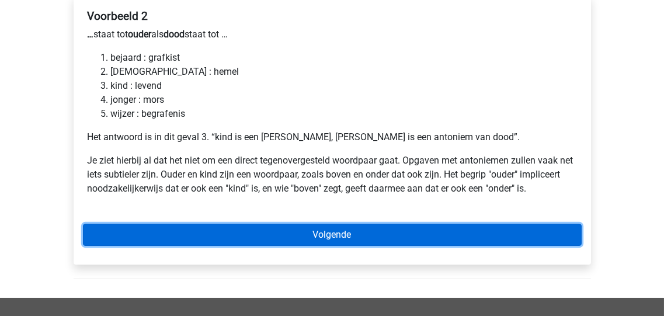
click at [326, 224] on link "Volgende" at bounding box center [332, 235] width 498 height 22
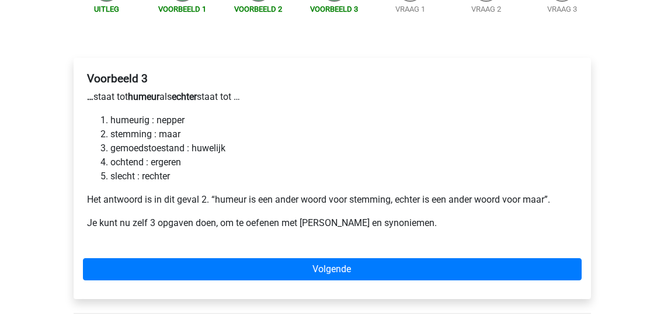
scroll to position [186, 0]
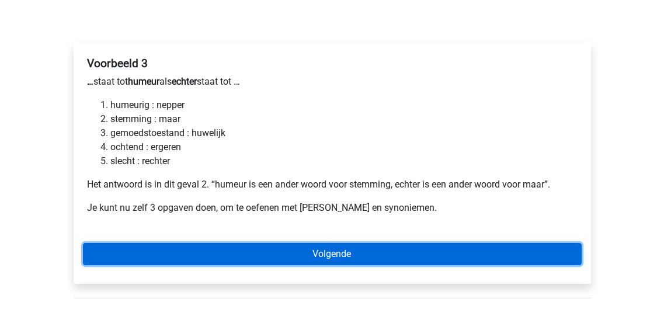
click at [341, 243] on link "Volgende" at bounding box center [332, 254] width 498 height 22
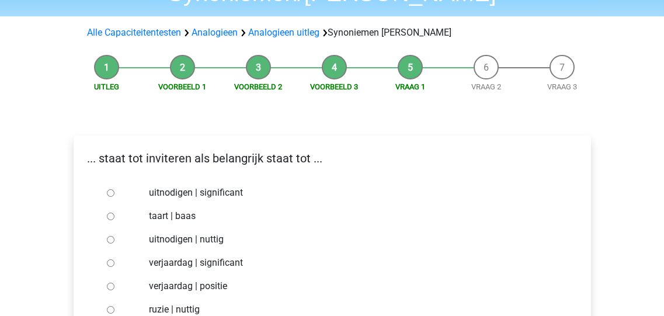
scroll to position [139, 0]
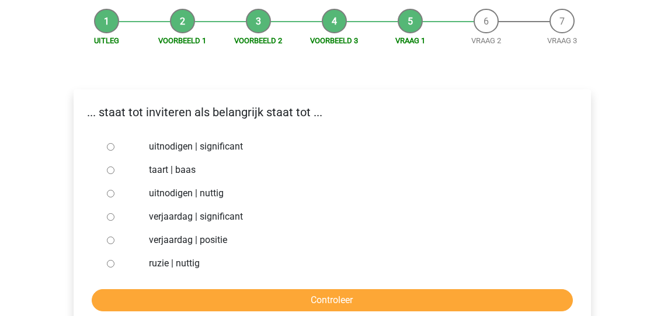
click at [110, 143] on input "uitnodigen | significant" at bounding box center [111, 147] width 8 height 8
radio input "true"
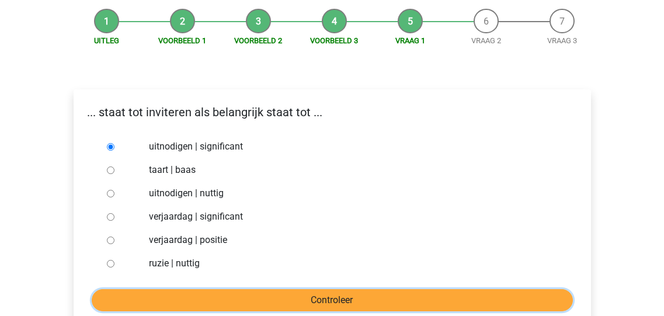
click at [333, 289] on input "Controleer" at bounding box center [332, 300] width 481 height 22
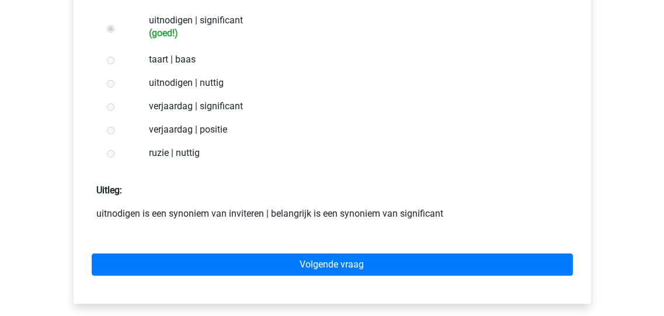
scroll to position [280, 0]
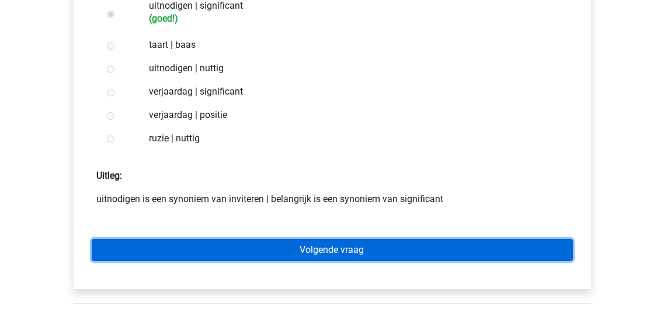
click at [329, 239] on link "Volgende vraag" at bounding box center [332, 250] width 481 height 22
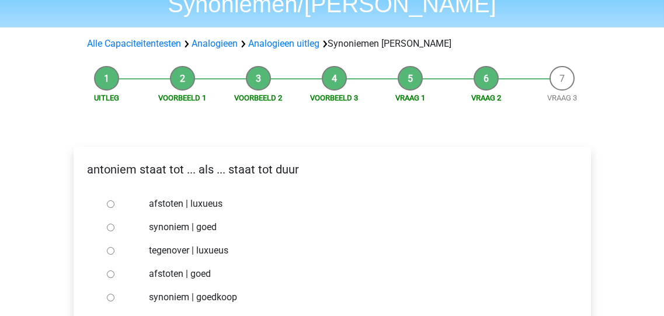
scroll to position [139, 0]
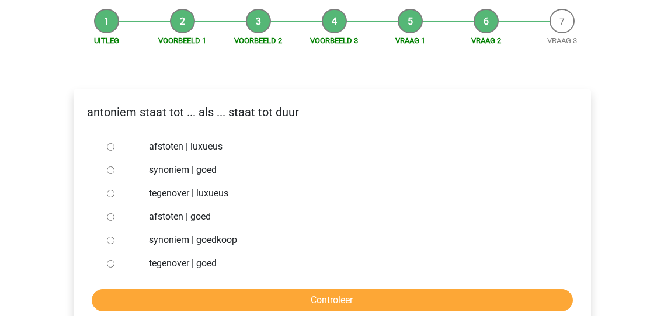
click at [111, 236] on input "synoniem | goedkoop" at bounding box center [111, 240] width 8 height 8
radio input "true"
click at [111, 190] on input "tegenover | luxueus" at bounding box center [111, 194] width 8 height 8
radio input "true"
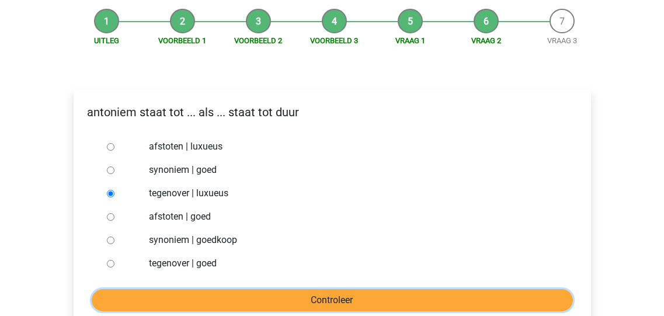
click at [326, 289] on input "Controleer" at bounding box center [332, 300] width 481 height 22
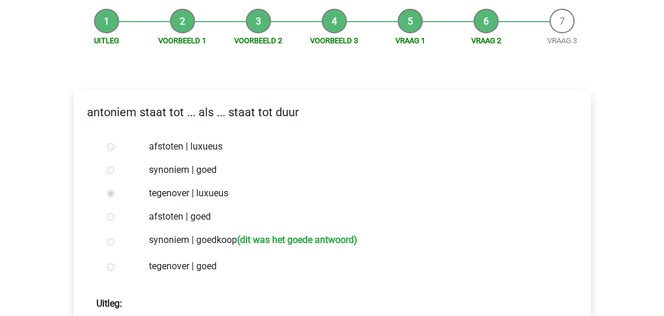
scroll to position [186, 0]
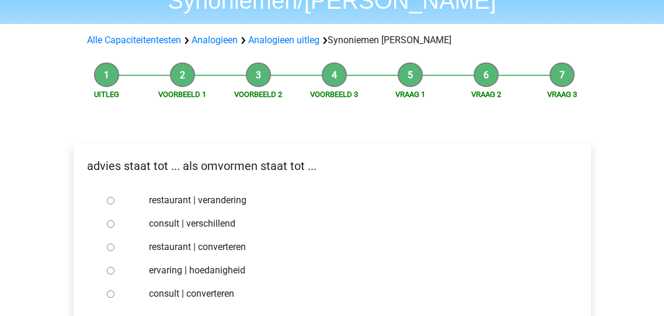
scroll to position [93, 0]
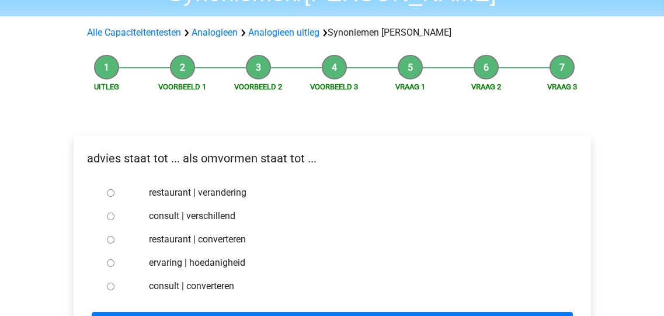
click at [110, 282] on input "consult | converteren" at bounding box center [111, 286] width 8 height 8
radio input "true"
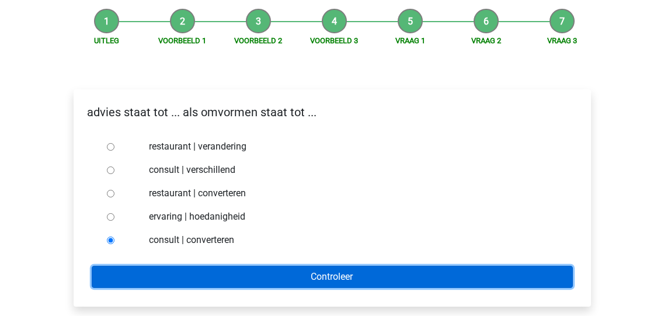
click at [330, 266] on input "Controleer" at bounding box center [332, 277] width 481 height 22
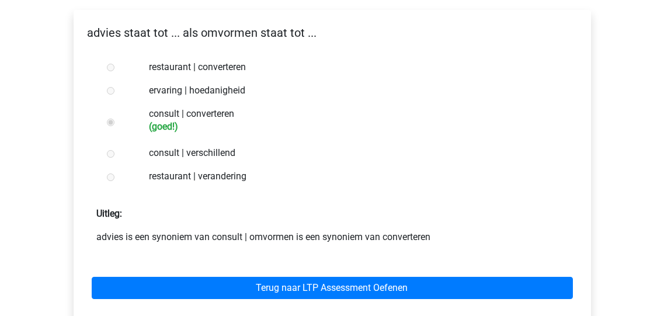
scroll to position [233, 0]
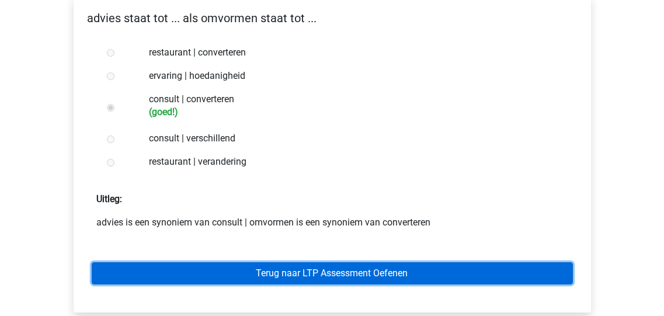
click at [291, 262] on link "Terug naar LTP Assessment Oefenen" at bounding box center [332, 273] width 481 height 22
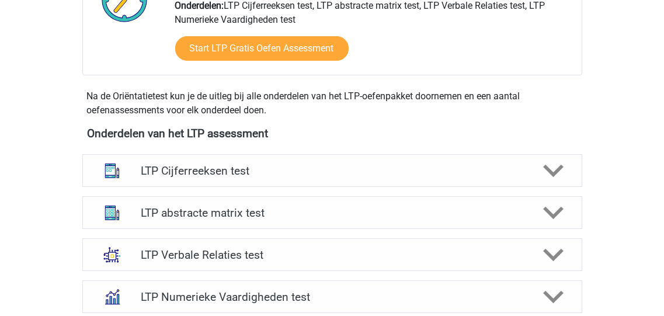
scroll to position [373, 0]
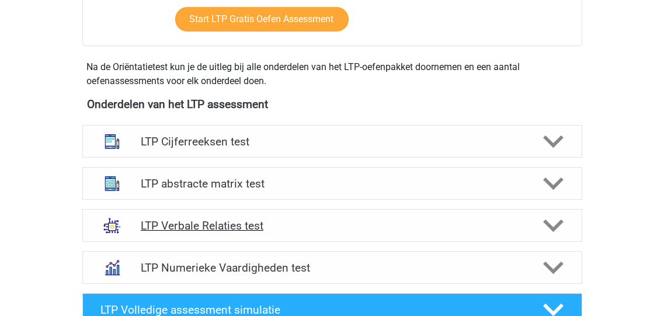
click at [547, 224] on polygon at bounding box center [553, 225] width 20 height 13
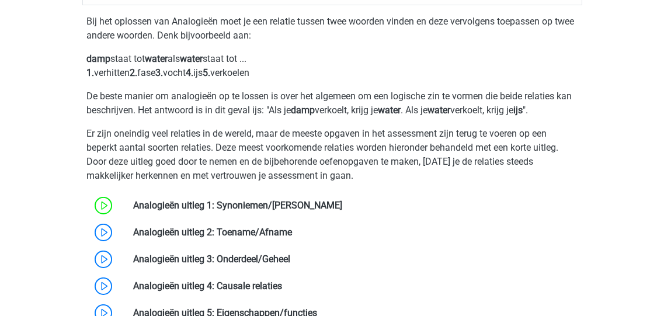
scroll to position [700, 0]
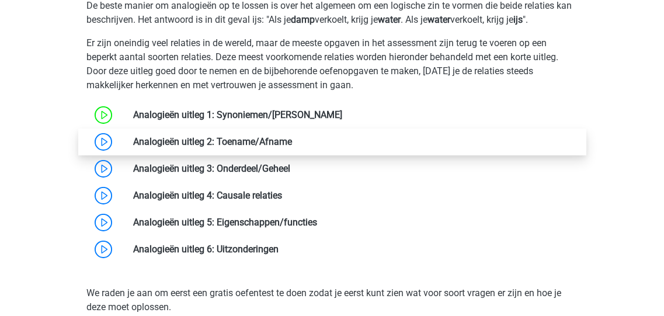
click at [292, 141] on link at bounding box center [292, 141] width 0 height 11
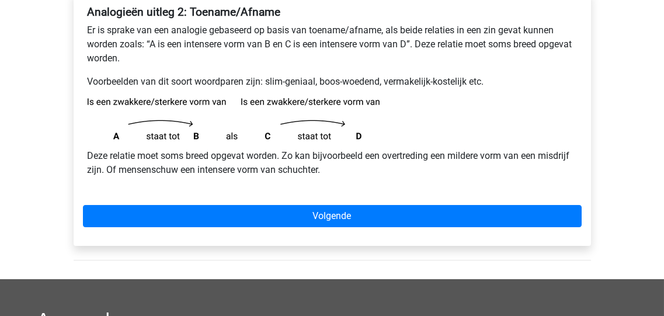
scroll to position [233, 0]
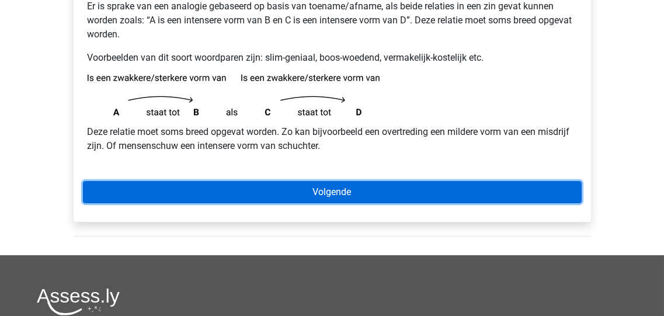
click at [320, 192] on link "Volgende" at bounding box center [332, 192] width 498 height 22
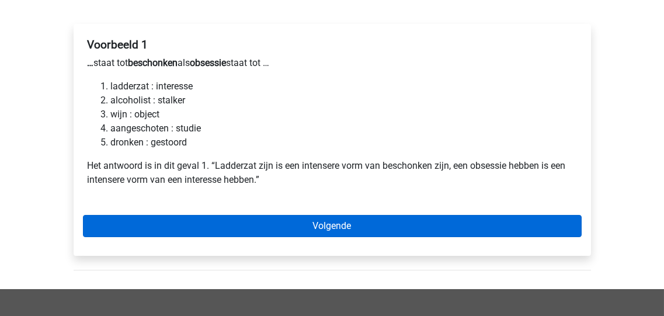
scroll to position [186, 0]
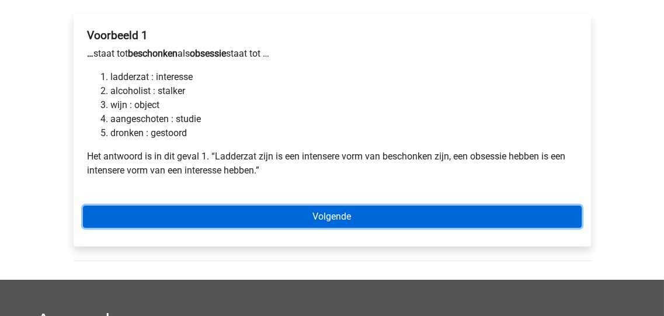
click at [344, 217] on link "Volgende" at bounding box center [332, 216] width 498 height 22
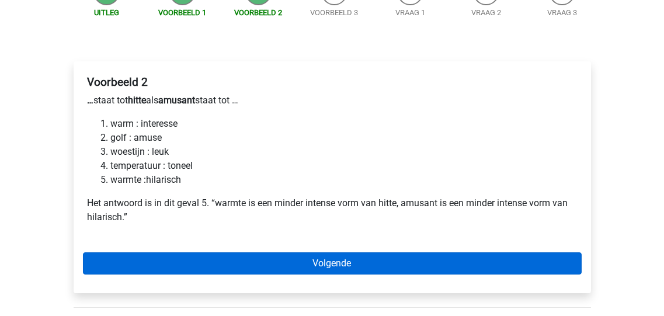
scroll to position [139, 0]
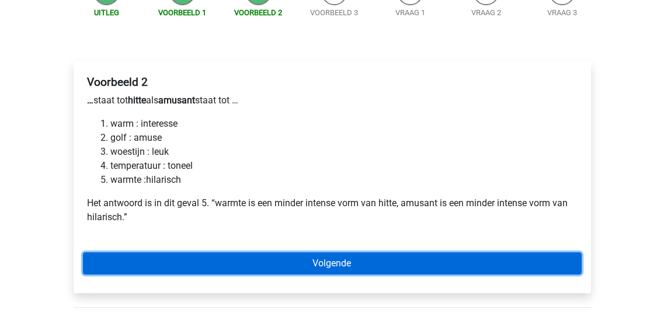
click at [323, 263] on link "Volgende" at bounding box center [332, 263] width 498 height 22
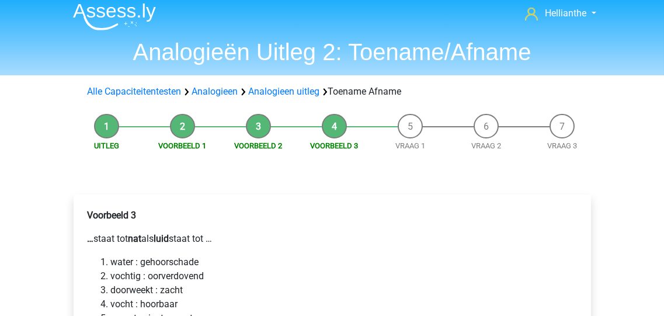
scroll to position [93, 0]
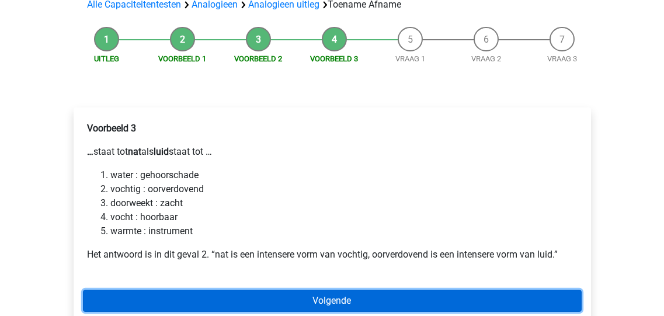
click at [342, 300] on link "Volgende" at bounding box center [332, 300] width 498 height 22
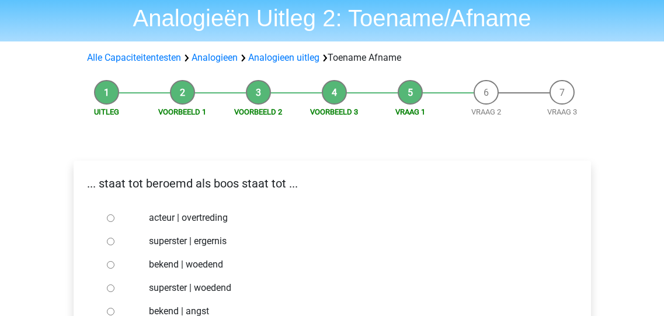
scroll to position [93, 0]
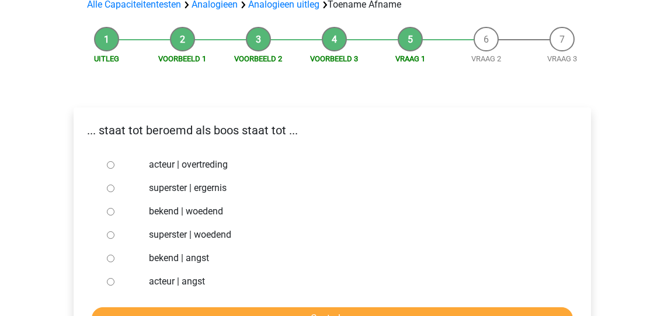
click at [110, 236] on input "superster | woedend" at bounding box center [111, 235] width 8 height 8
radio input "true"
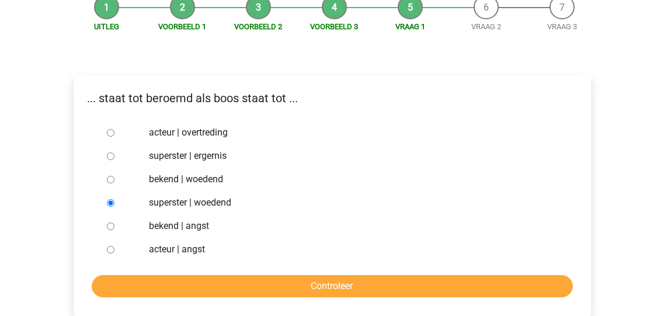
scroll to position [139, 0]
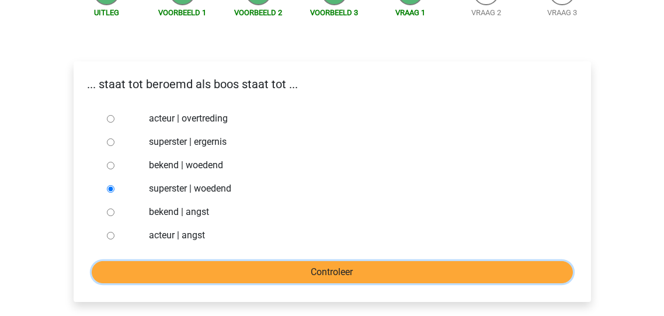
click at [314, 272] on input "Controleer" at bounding box center [332, 272] width 481 height 22
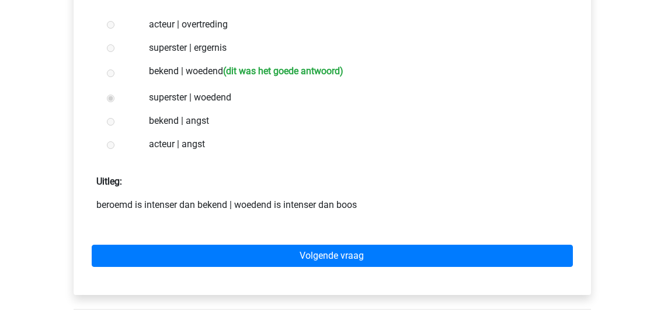
scroll to position [186, 0]
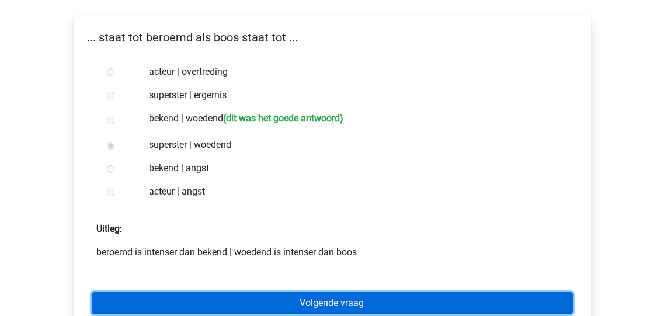
click at [326, 302] on link "Volgende vraag" at bounding box center [332, 303] width 481 height 22
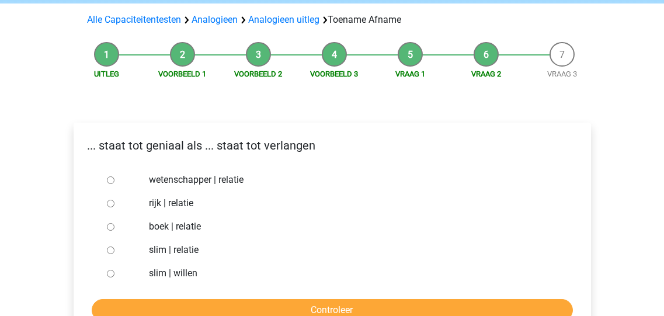
scroll to position [93, 0]
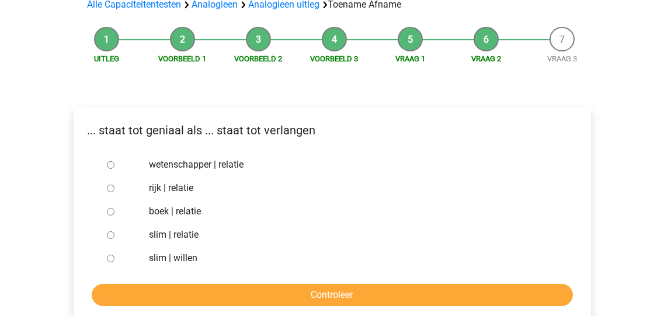
click at [111, 257] on input "slim | willen" at bounding box center [111, 258] width 8 height 8
radio input "true"
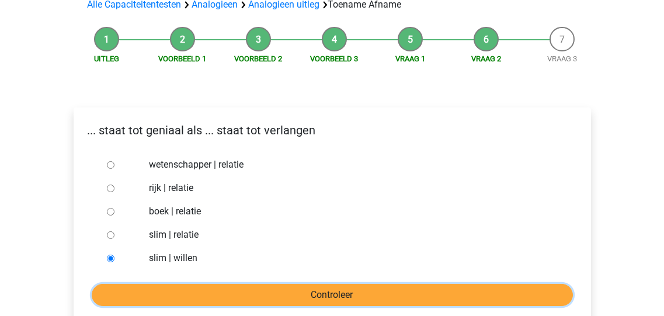
click at [321, 294] on input "Controleer" at bounding box center [332, 295] width 481 height 22
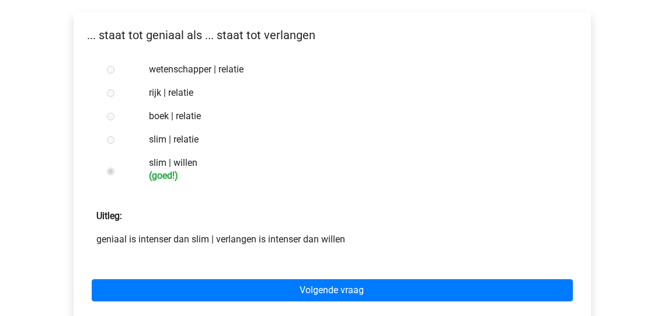
scroll to position [233, 0]
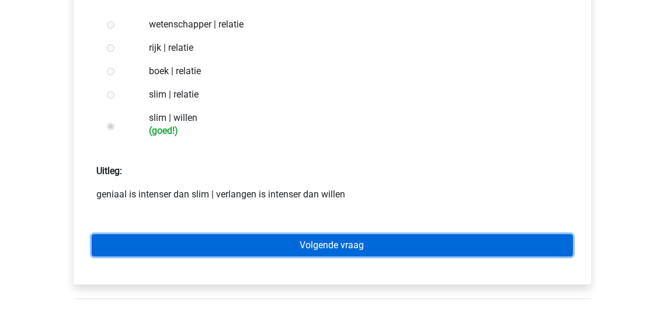
click at [314, 243] on link "Volgende vraag" at bounding box center [332, 245] width 481 height 22
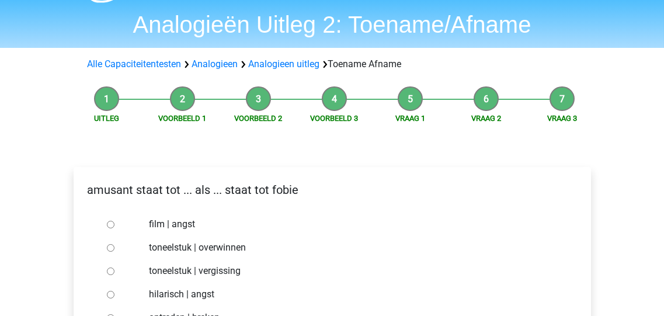
scroll to position [93, 0]
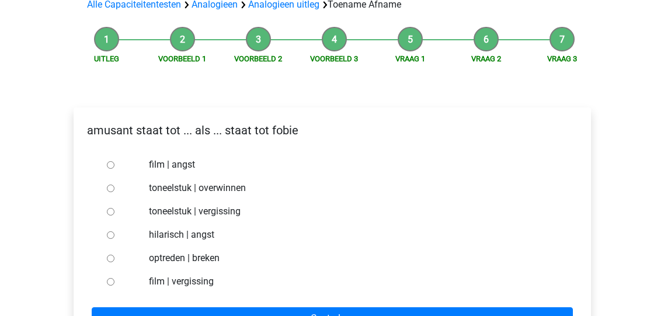
click at [111, 235] on input "hilarisch | angst" at bounding box center [111, 235] width 8 height 8
radio input "true"
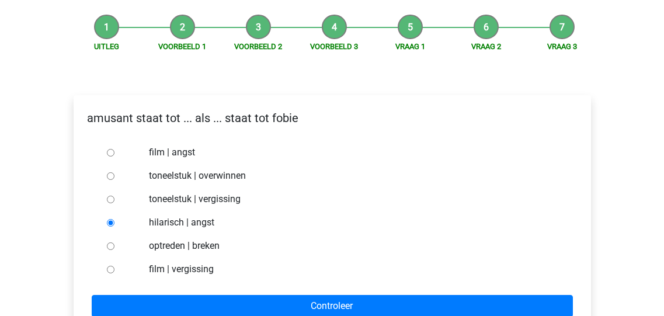
scroll to position [139, 0]
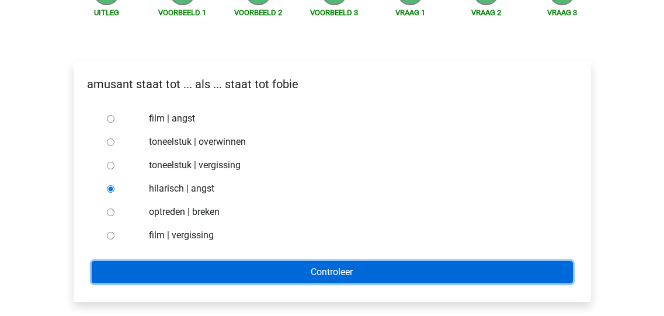
click at [330, 272] on input "Controleer" at bounding box center [332, 272] width 481 height 22
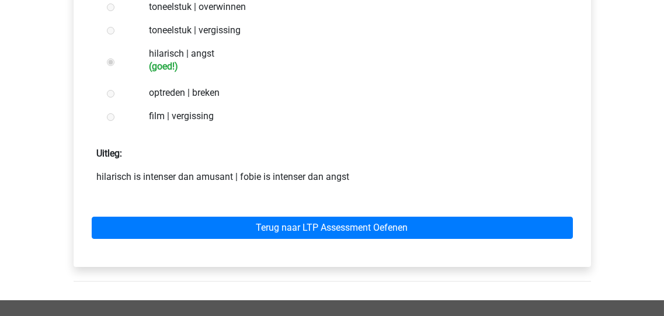
scroll to position [280, 0]
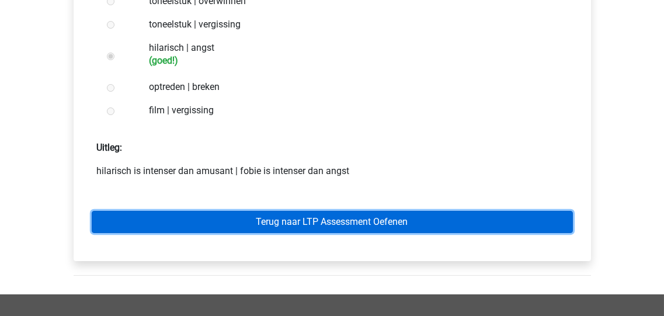
click at [298, 221] on link "Terug naar LTP Assessment Oefenen" at bounding box center [332, 222] width 481 height 22
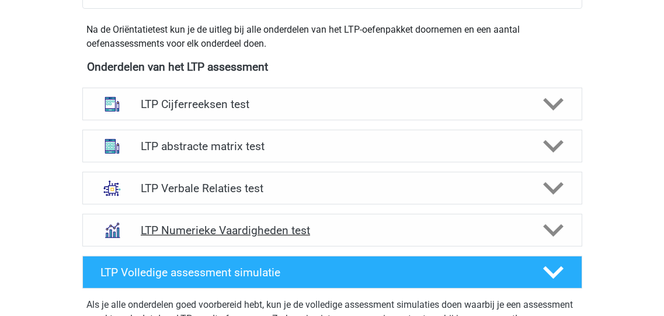
scroll to position [420, 0]
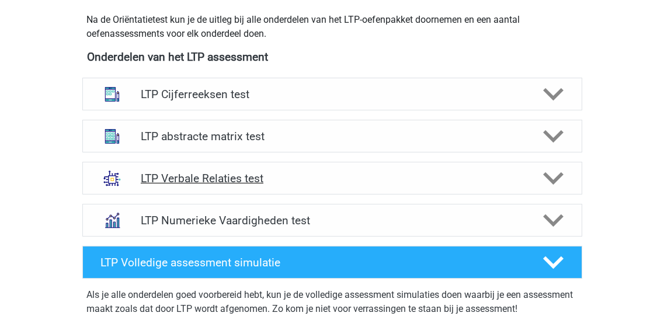
click at [550, 176] on icon at bounding box center [553, 178] width 20 height 20
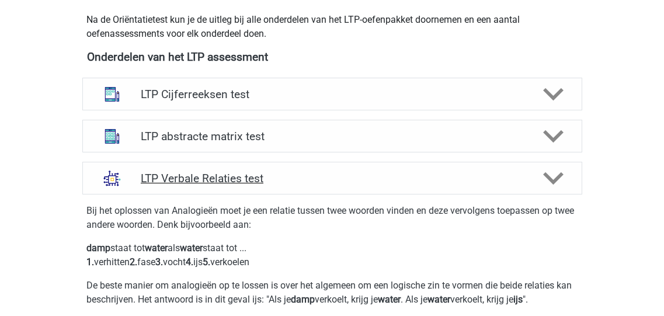
click at [551, 177] on icon at bounding box center [553, 178] width 20 height 20
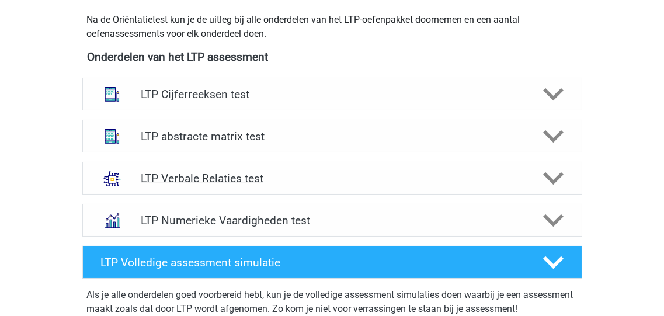
click at [551, 176] on icon at bounding box center [553, 178] width 20 height 20
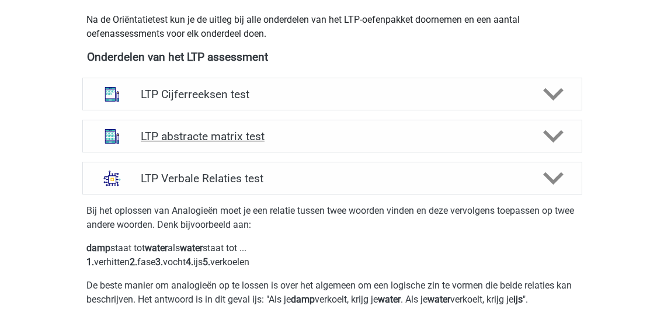
click at [546, 132] on polygon at bounding box center [553, 136] width 20 height 13
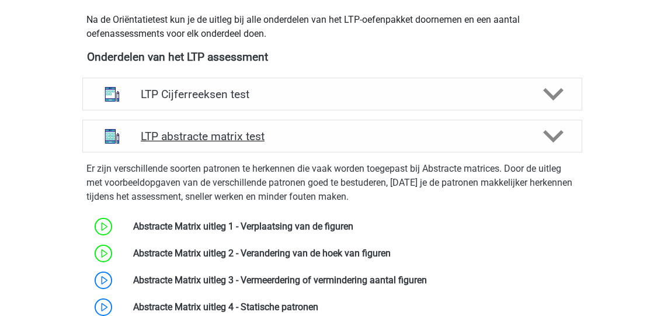
click at [550, 131] on icon at bounding box center [553, 136] width 20 height 20
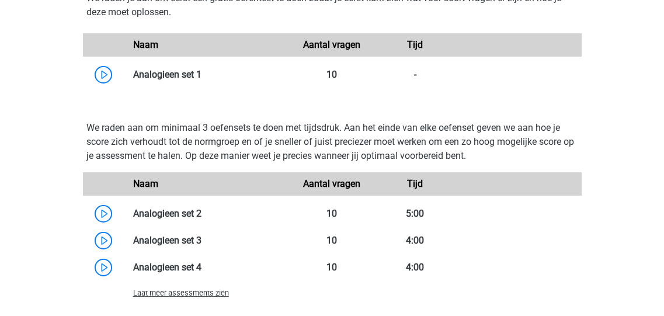
scroll to position [980, 0]
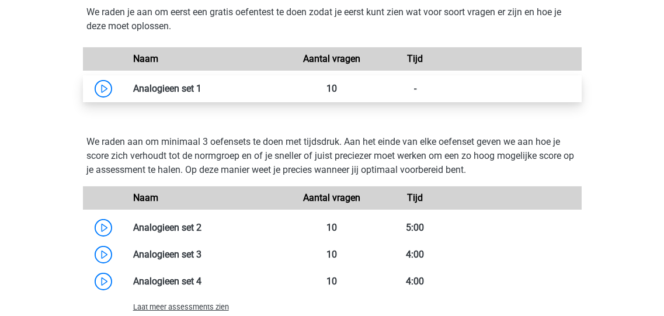
click at [201, 86] on link at bounding box center [201, 88] width 0 height 11
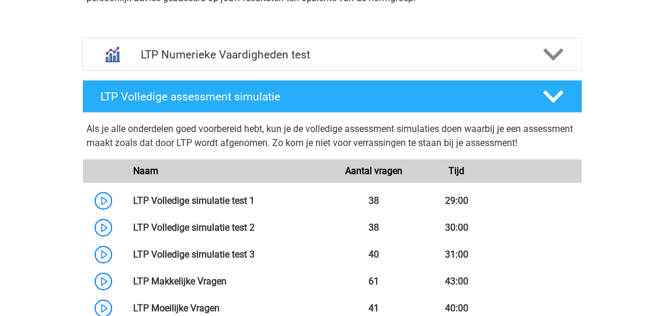
scroll to position [1354, 0]
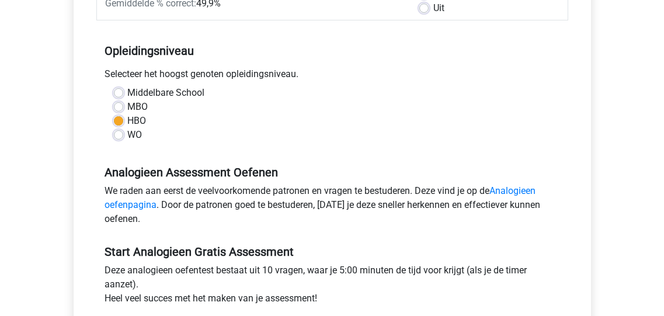
scroll to position [186, 0]
